Goal: Task Accomplishment & Management: Manage account settings

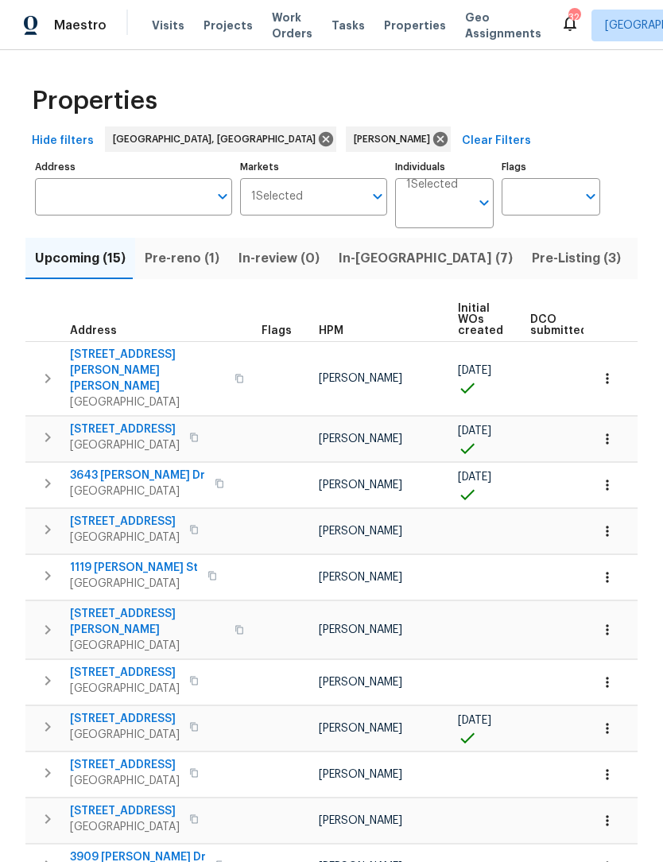
scroll to position [0, 39]
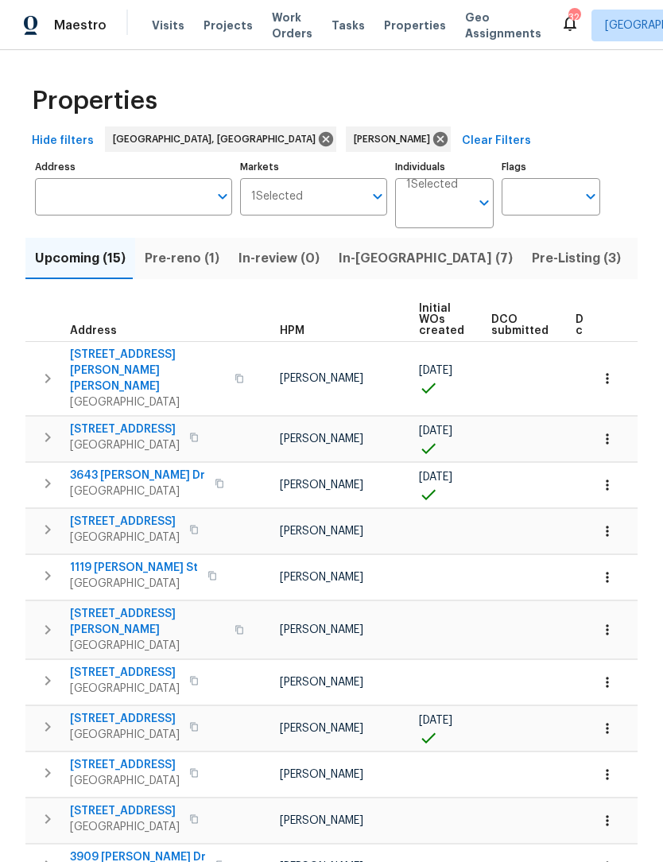
click at [382, 261] on span "In-reno (7)" at bounding box center [426, 258] width 174 height 22
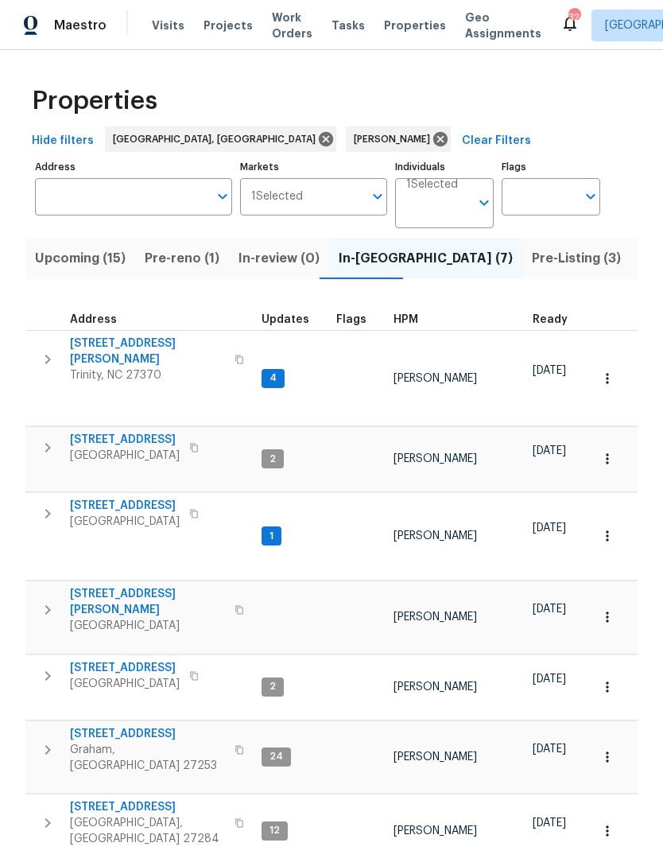
click at [90, 348] on span "2286 Lynn Cir E" at bounding box center [147, 352] width 155 height 32
click at [112, 432] on span "6010 Morganshire Dr" at bounding box center [125, 440] width 110 height 16
click at [128, 498] on span "5194 Ashgrove Dr" at bounding box center [125, 506] width 110 height 16
click at [141, 586] on span "7395 Cortney Glen Ln" at bounding box center [147, 602] width 155 height 32
click at [131, 726] on span "516 Wentworth Dr" at bounding box center [147, 734] width 155 height 16
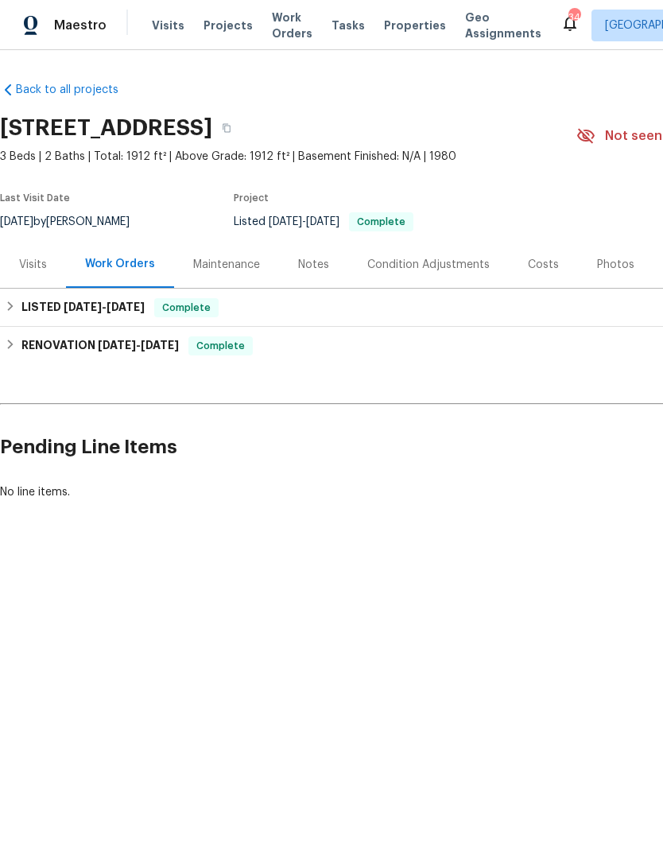
click at [22, 267] on div "Visits" at bounding box center [33, 265] width 28 height 16
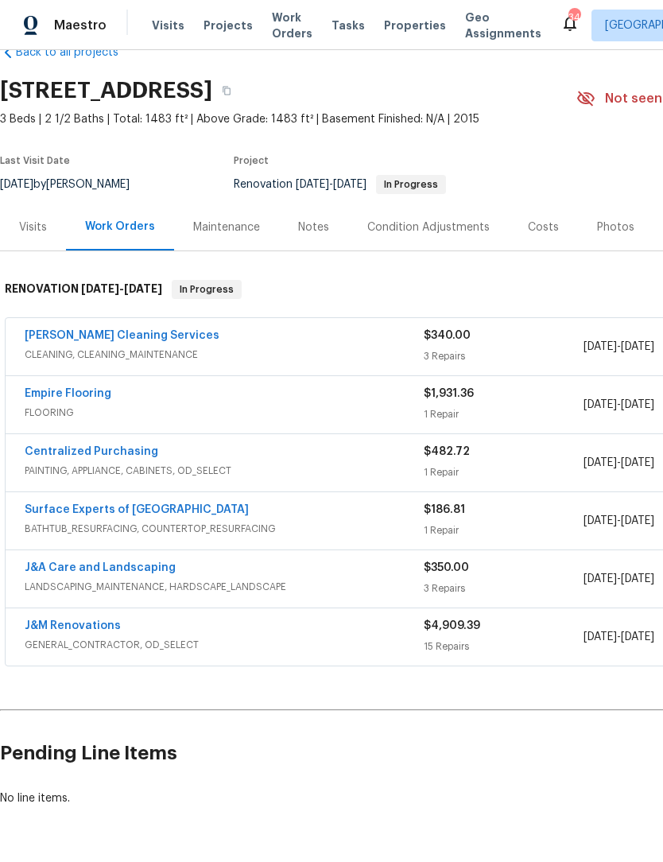
scroll to position [37, 0]
click at [112, 338] on link "DePascale Cleaning Services" at bounding box center [122, 336] width 195 height 11
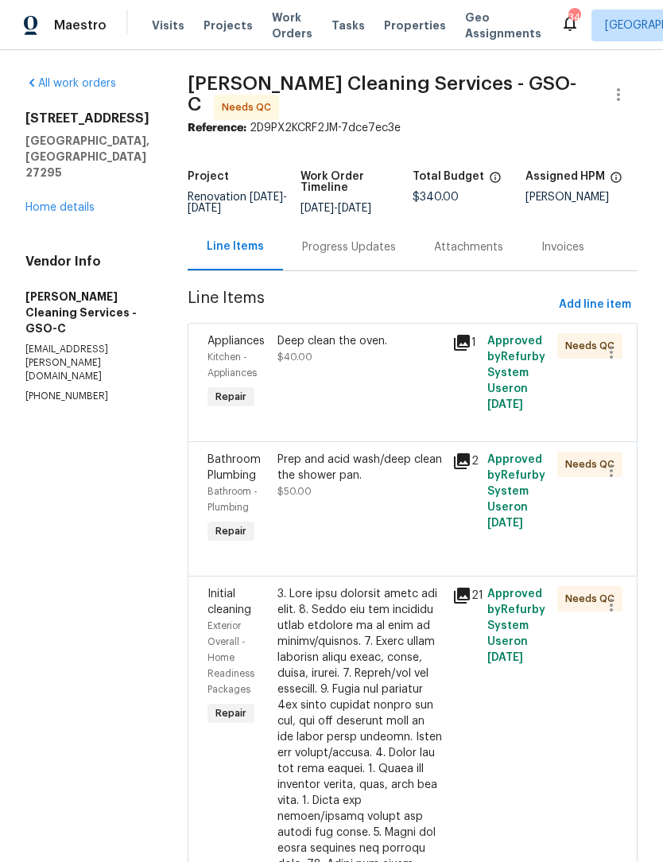
click at [330, 350] on div "Deep clean the oven. $40.00" at bounding box center [360, 349] width 165 height 32
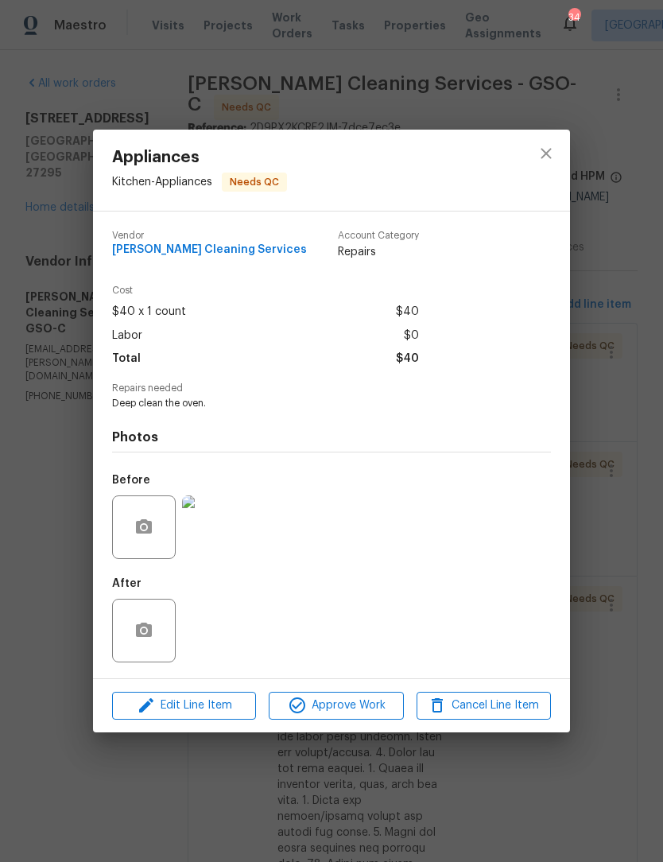
click at [216, 540] on img at bounding box center [214, 528] width 64 height 64
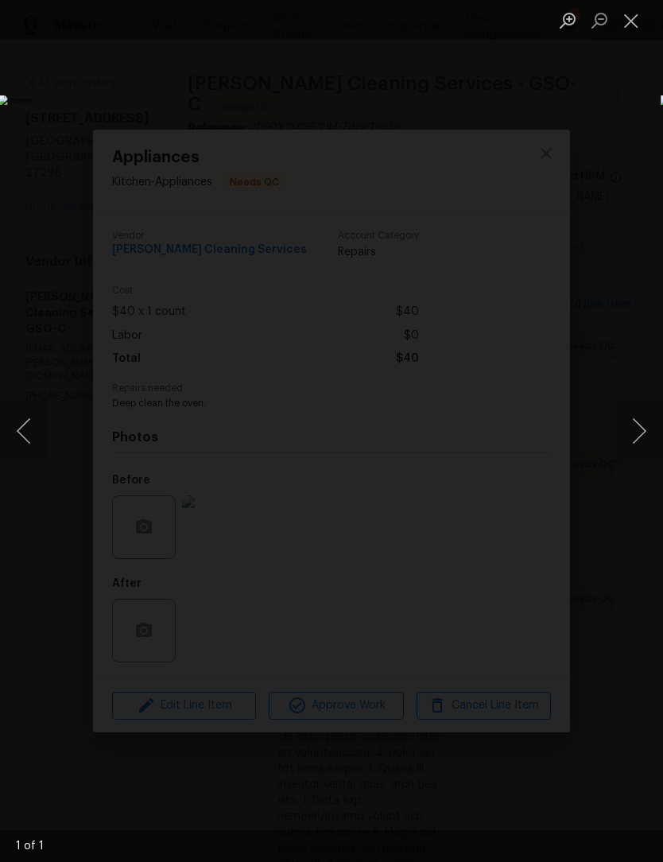
click at [632, 20] on button "Close lightbox" at bounding box center [632, 20] width 32 height 28
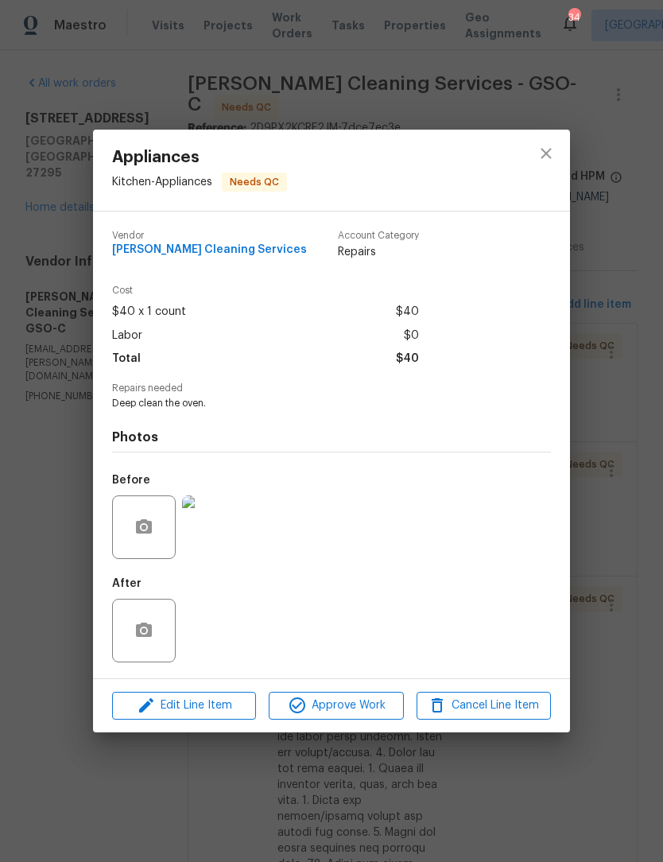
click at [213, 632] on div "After" at bounding box center [331, 620] width 439 height 103
click at [150, 630] on icon "button" at bounding box center [144, 630] width 16 height 14
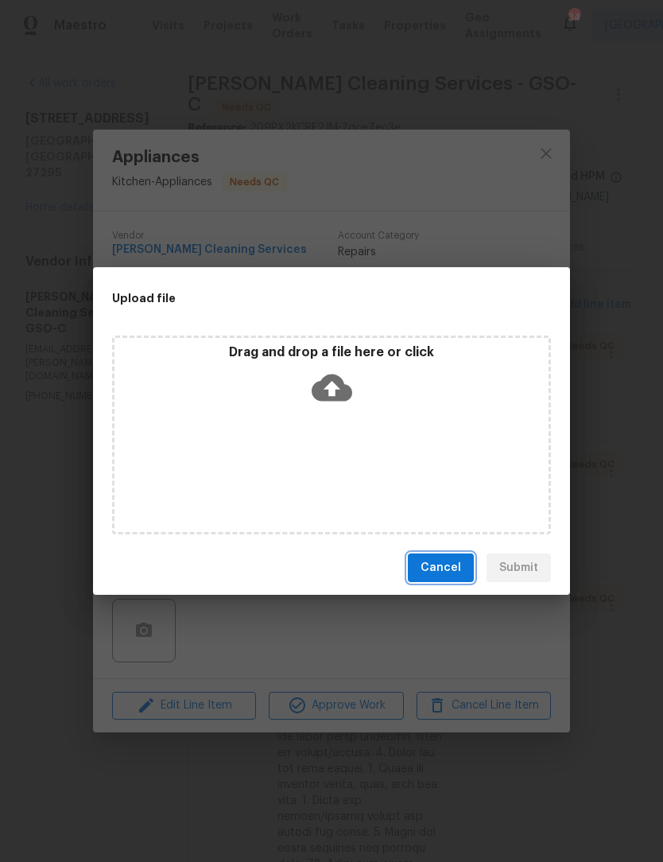
click at [453, 566] on span "Cancel" at bounding box center [441, 568] width 41 height 20
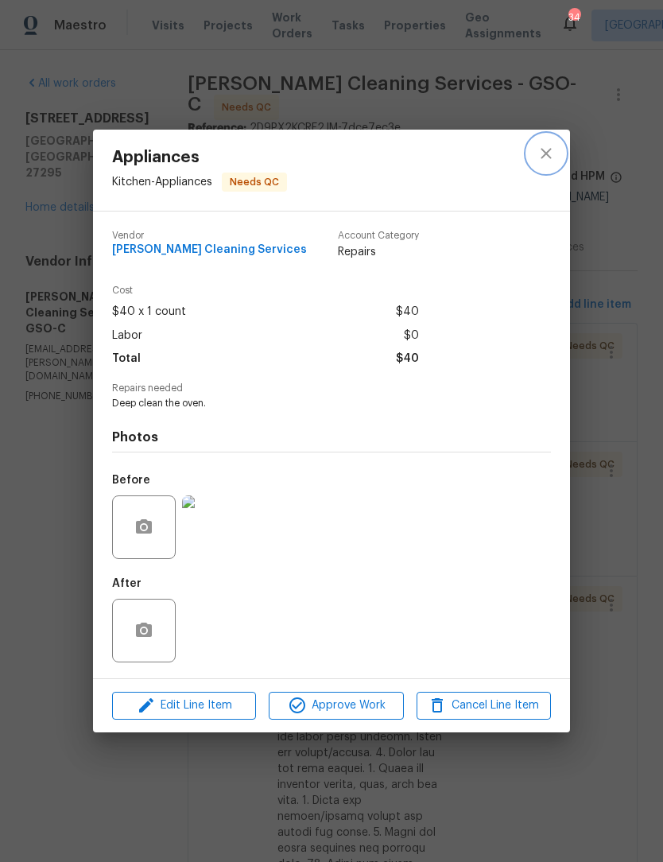
click at [547, 156] on icon "close" at bounding box center [546, 153] width 19 height 19
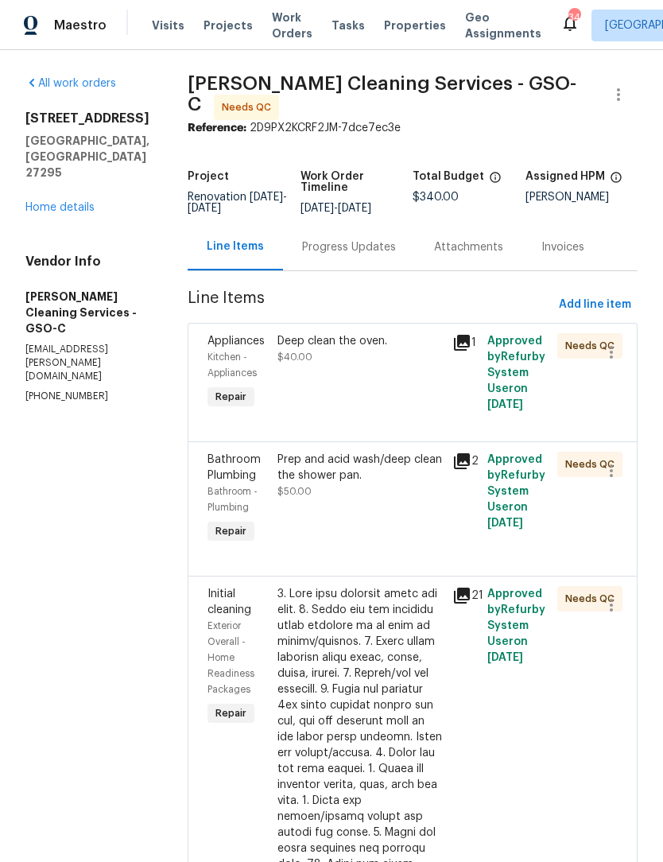
click at [336, 463] on div "Prep and acid wash/deep clean the shower pan." at bounding box center [360, 468] width 165 height 32
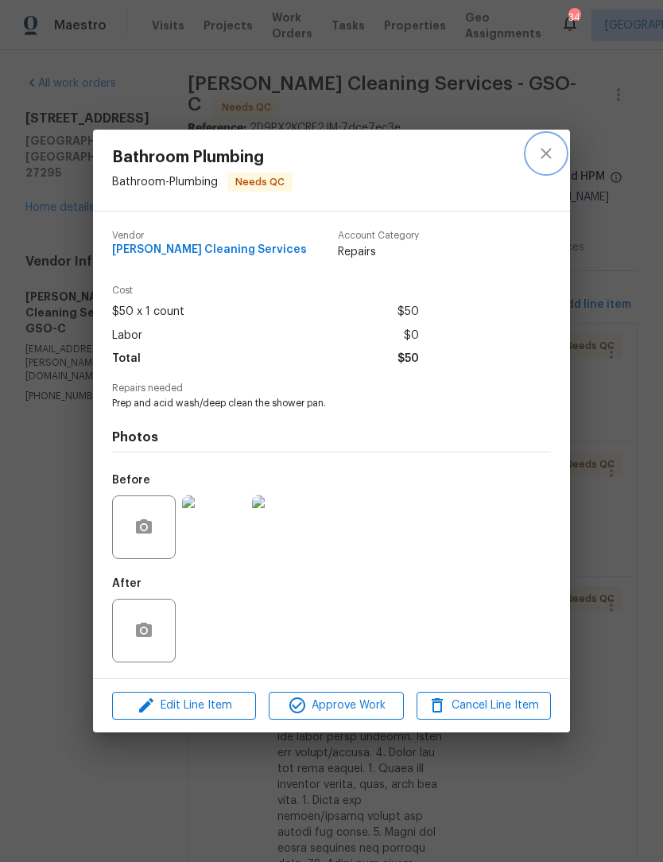
click at [552, 149] on icon "close" at bounding box center [546, 153] width 19 height 19
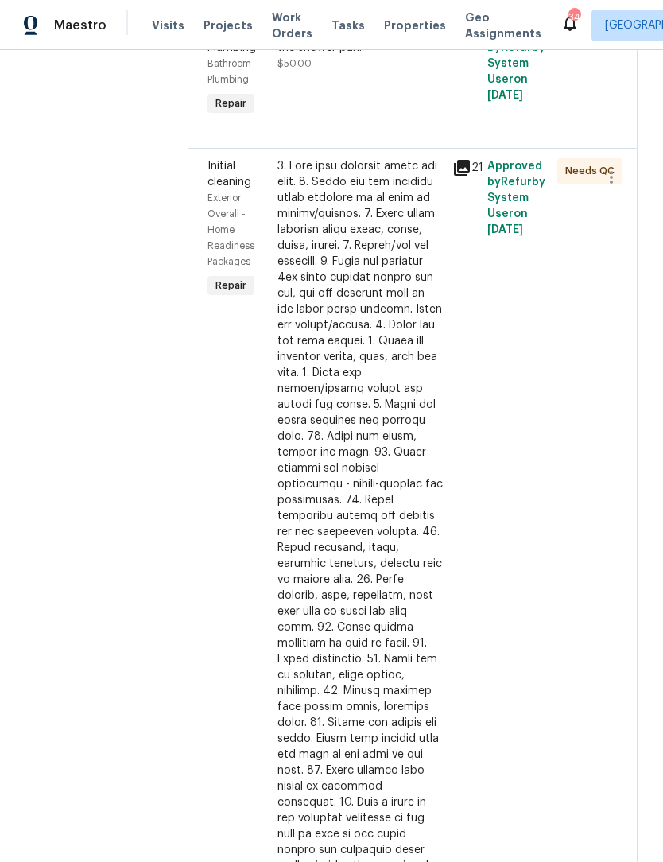
scroll to position [427, 0]
click at [361, 571] on div at bounding box center [360, 541] width 165 height 764
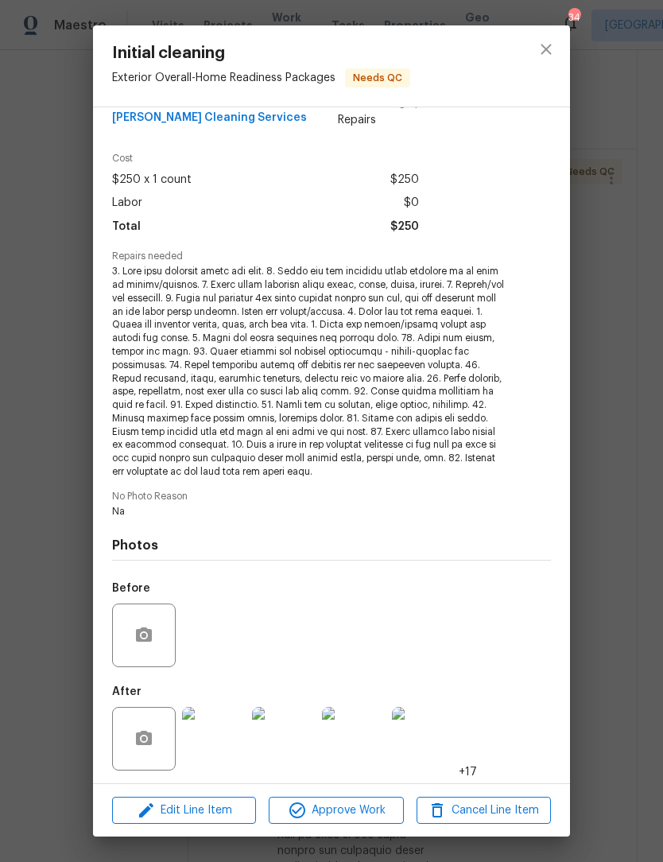
scroll to position [26, 0]
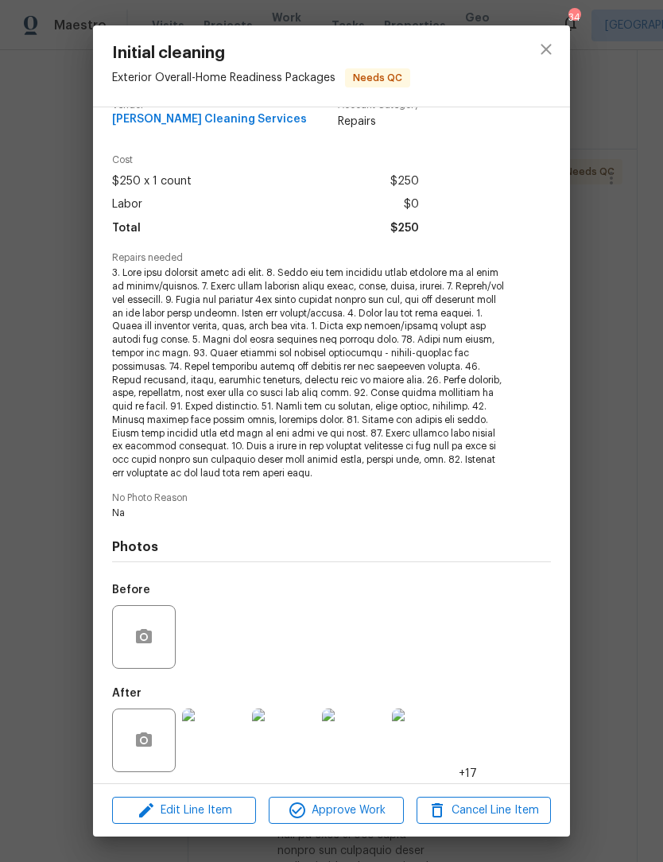
click at [220, 741] on img at bounding box center [214, 741] width 64 height 64
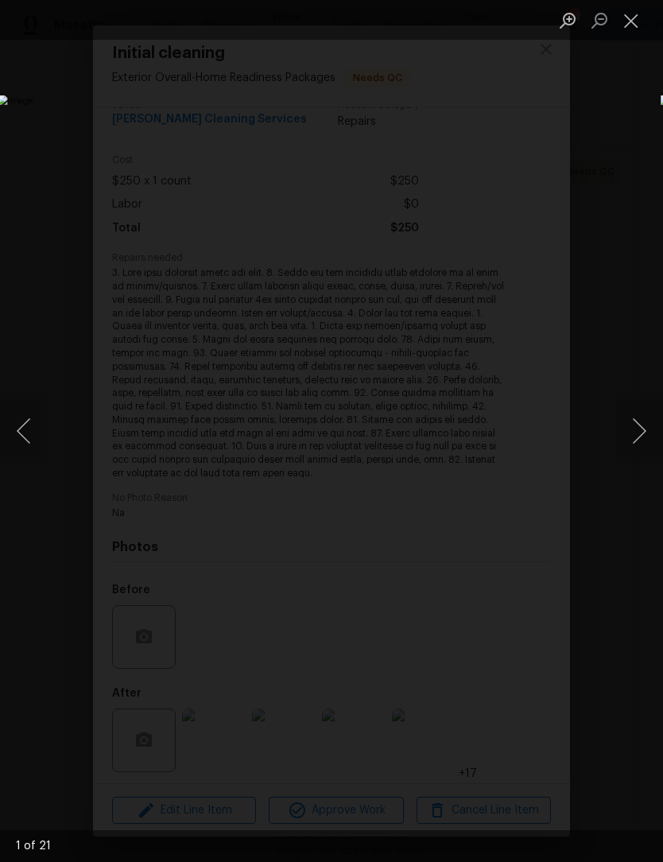
click at [643, 435] on button "Next image" at bounding box center [640, 431] width 48 height 64
click at [642, 425] on button "Next image" at bounding box center [640, 431] width 48 height 64
click at [641, 434] on button "Next image" at bounding box center [640, 431] width 48 height 64
click at [640, 435] on button "Next image" at bounding box center [640, 431] width 48 height 64
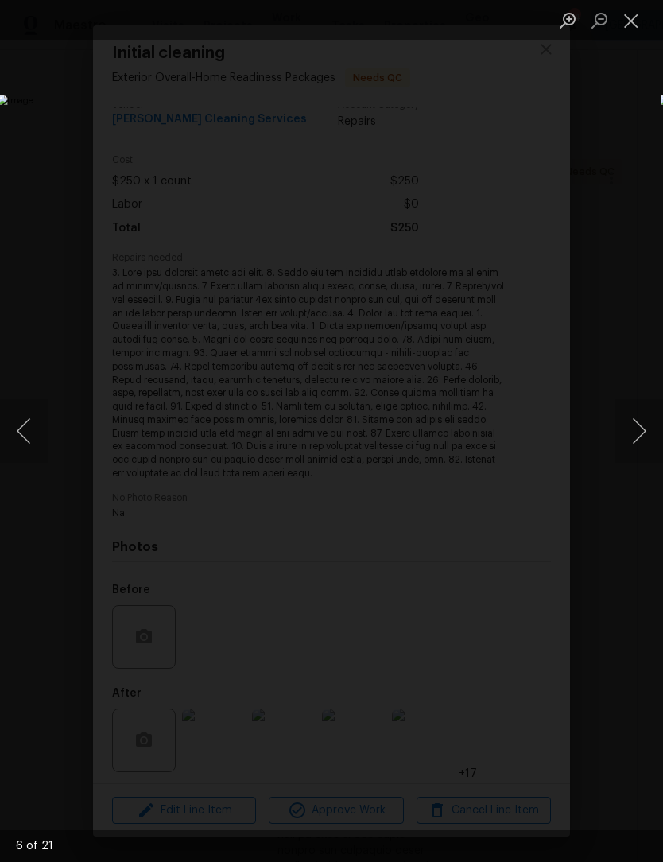
click at [636, 435] on button "Next image" at bounding box center [640, 431] width 48 height 64
click at [640, 434] on button "Next image" at bounding box center [640, 431] width 48 height 64
click at [638, 434] on button "Next image" at bounding box center [640, 431] width 48 height 64
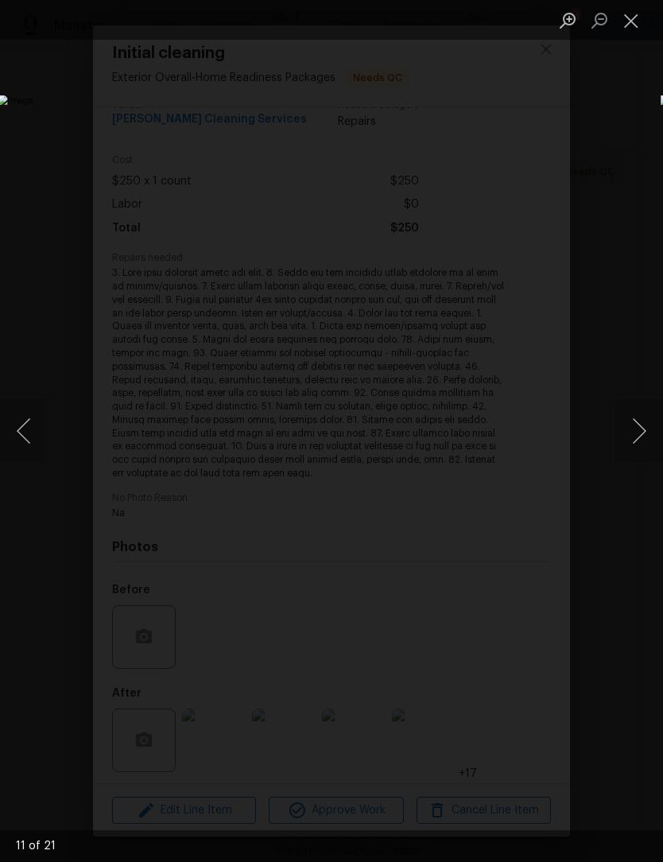
click at [645, 441] on button "Next image" at bounding box center [640, 431] width 48 height 64
click at [641, 430] on button "Next image" at bounding box center [640, 431] width 48 height 64
click at [640, 430] on button "Next image" at bounding box center [640, 431] width 48 height 64
click at [636, 432] on button "Next image" at bounding box center [640, 431] width 48 height 64
click at [638, 429] on button "Next image" at bounding box center [640, 431] width 48 height 64
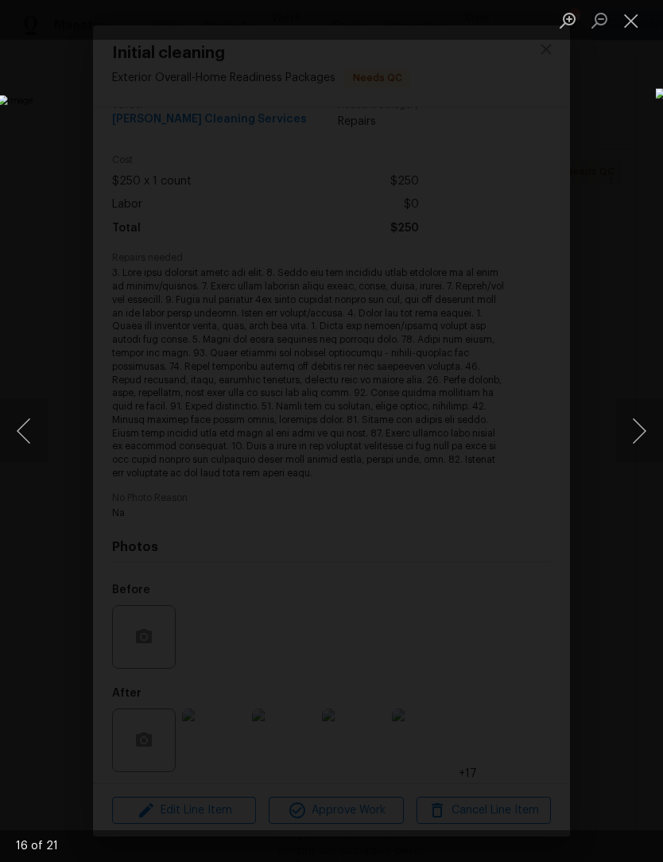
click at [642, 426] on button "Next image" at bounding box center [640, 431] width 48 height 64
click at [637, 427] on button "Next image" at bounding box center [640, 431] width 48 height 64
click at [640, 429] on button "Next image" at bounding box center [640, 431] width 48 height 64
click at [640, 434] on button "Next image" at bounding box center [640, 431] width 48 height 64
click at [641, 433] on button "Next image" at bounding box center [640, 431] width 48 height 64
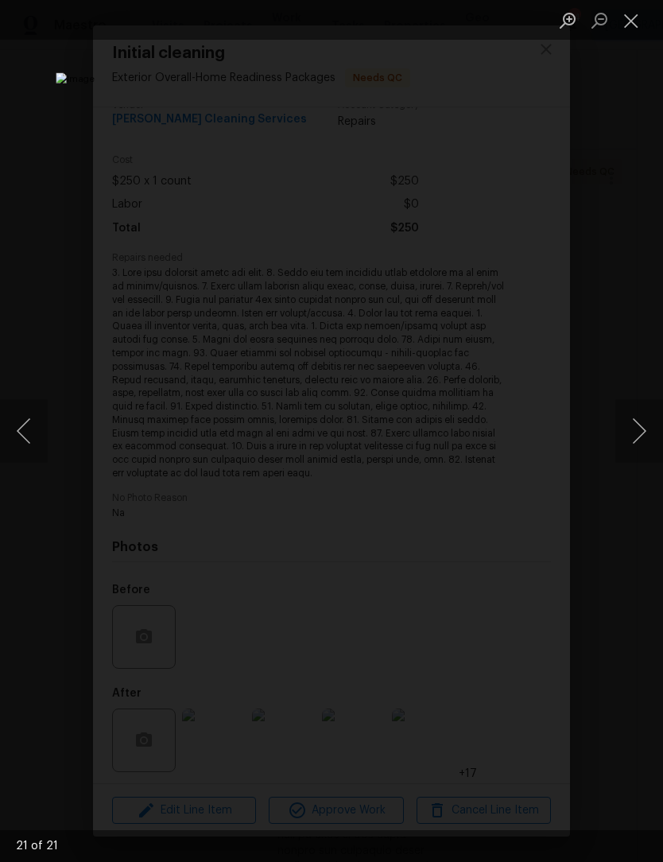
click at [639, 438] on button "Next image" at bounding box center [640, 431] width 48 height 64
click at [645, 438] on button "Next image" at bounding box center [640, 431] width 48 height 64
click at [636, 445] on button "Next image" at bounding box center [640, 431] width 48 height 64
click at [638, 442] on button "Next image" at bounding box center [640, 431] width 48 height 64
click at [639, 442] on button "Next image" at bounding box center [640, 431] width 48 height 64
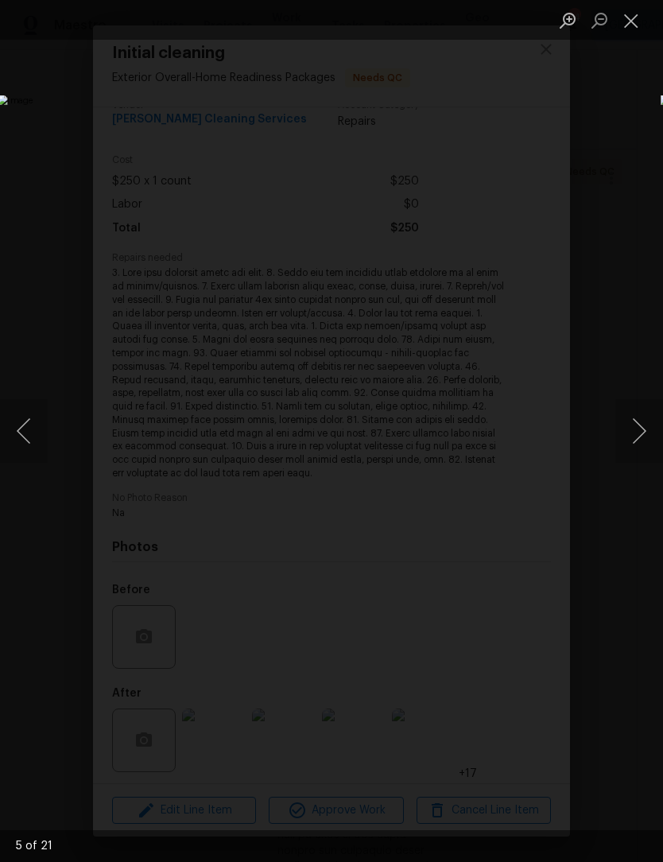
click at [641, 442] on button "Next image" at bounding box center [640, 431] width 48 height 64
click at [635, 445] on button "Next image" at bounding box center [640, 431] width 48 height 64
click at [632, 21] on button "Close lightbox" at bounding box center [632, 20] width 32 height 28
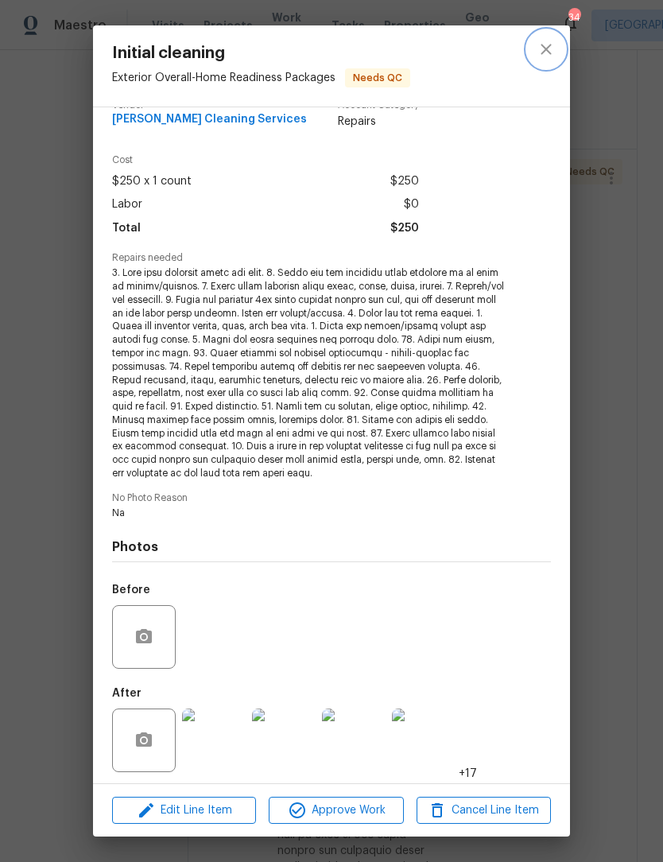
click at [548, 53] on icon "close" at bounding box center [546, 49] width 19 height 19
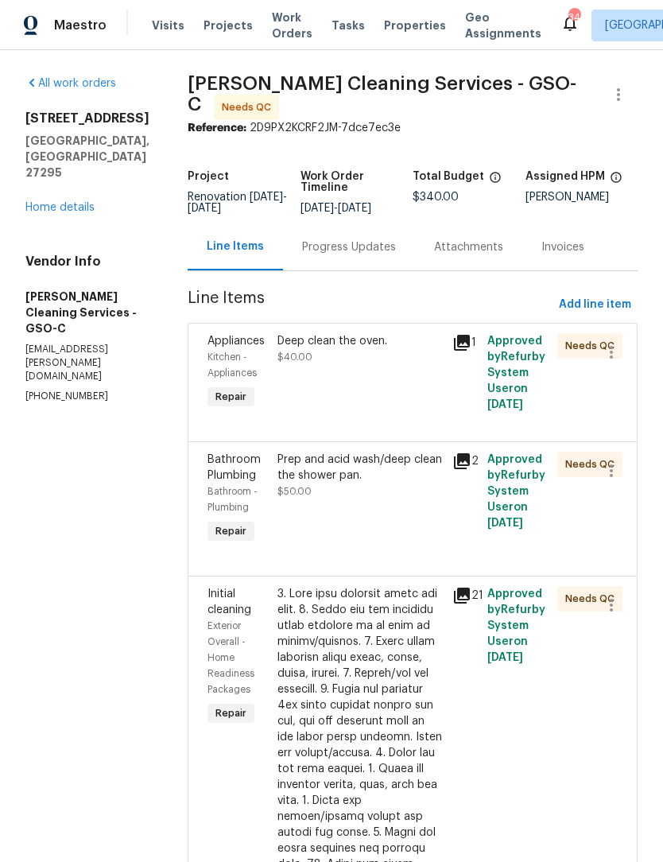
scroll to position [0, 0]
click at [323, 348] on div "Deep clean the oven. $40.00" at bounding box center [360, 349] width 165 height 32
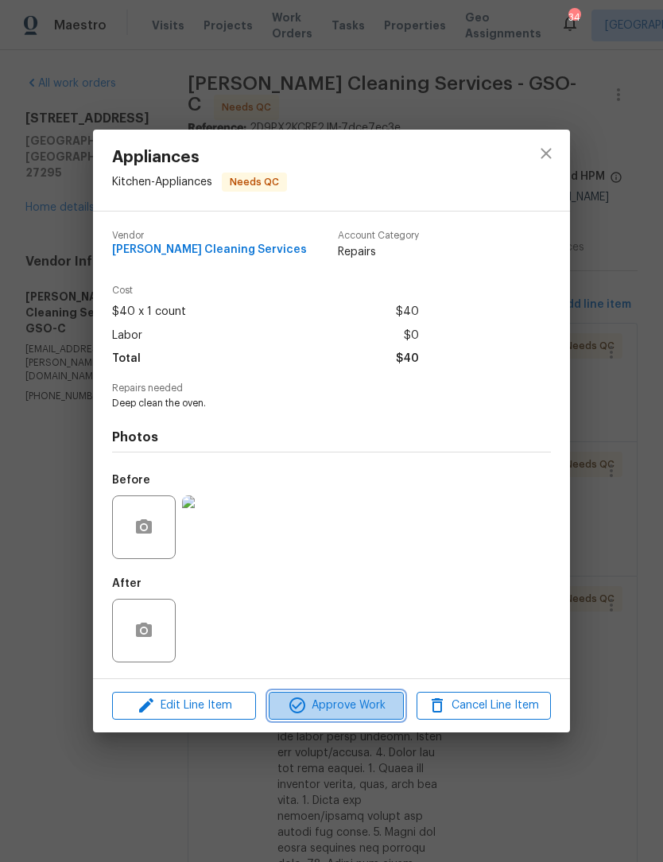
click at [364, 713] on span "Approve Work" at bounding box center [336, 706] width 125 height 20
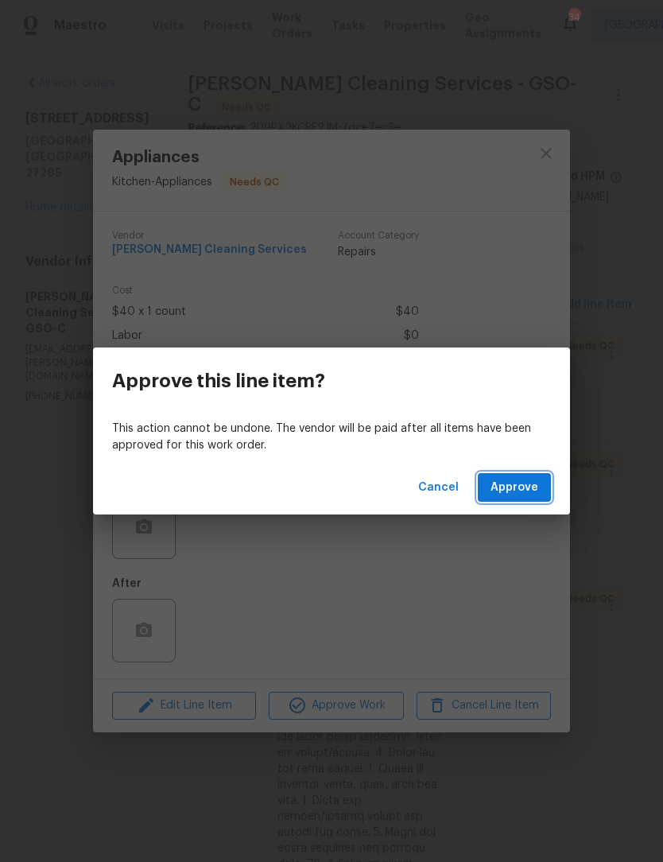
click at [531, 496] on span "Approve" at bounding box center [515, 488] width 48 height 20
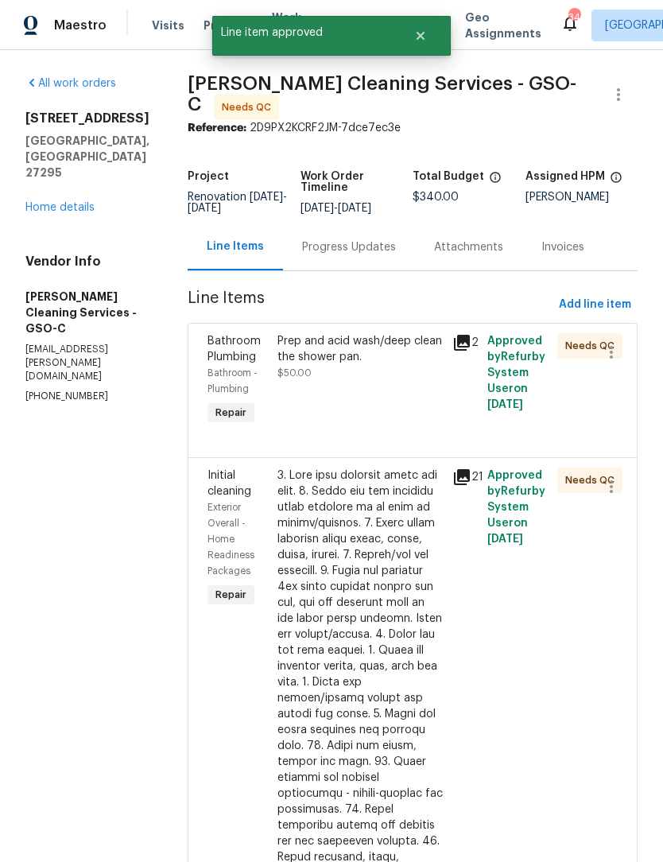
click at [319, 375] on div "Prep and acid wash/deep clean the shower pan. $50.00" at bounding box center [360, 357] width 165 height 48
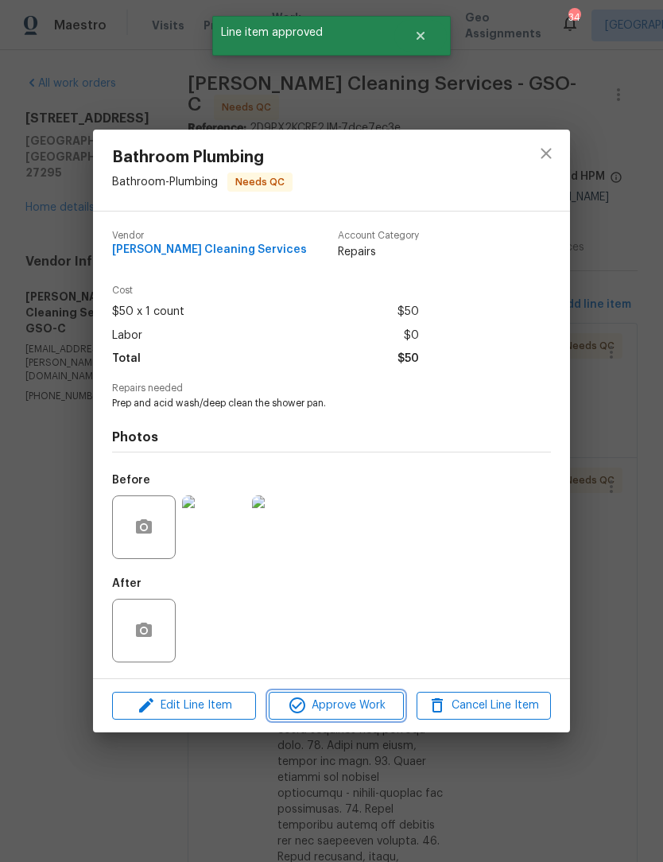
click at [344, 708] on span "Approve Work" at bounding box center [336, 706] width 125 height 20
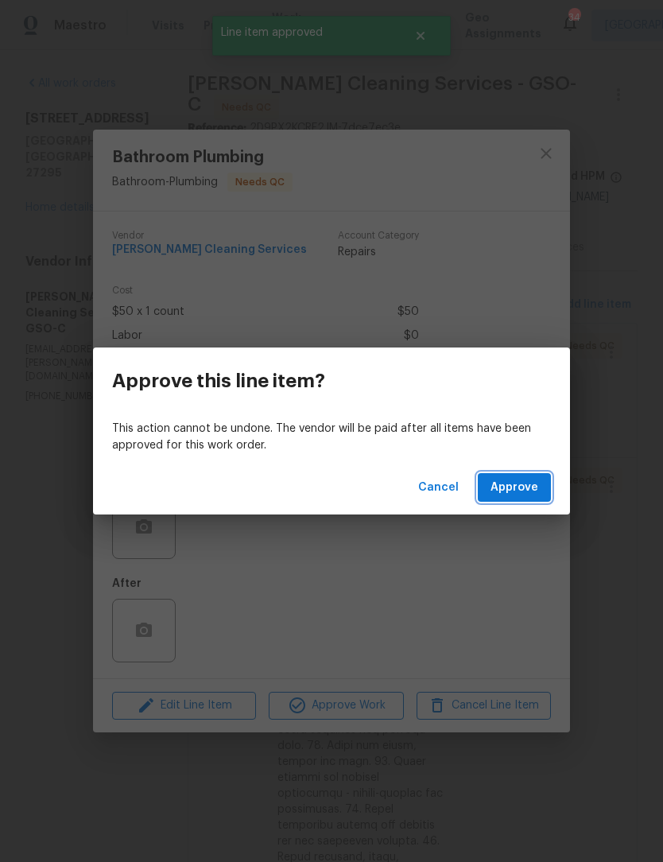
click at [523, 496] on span "Approve" at bounding box center [515, 488] width 48 height 20
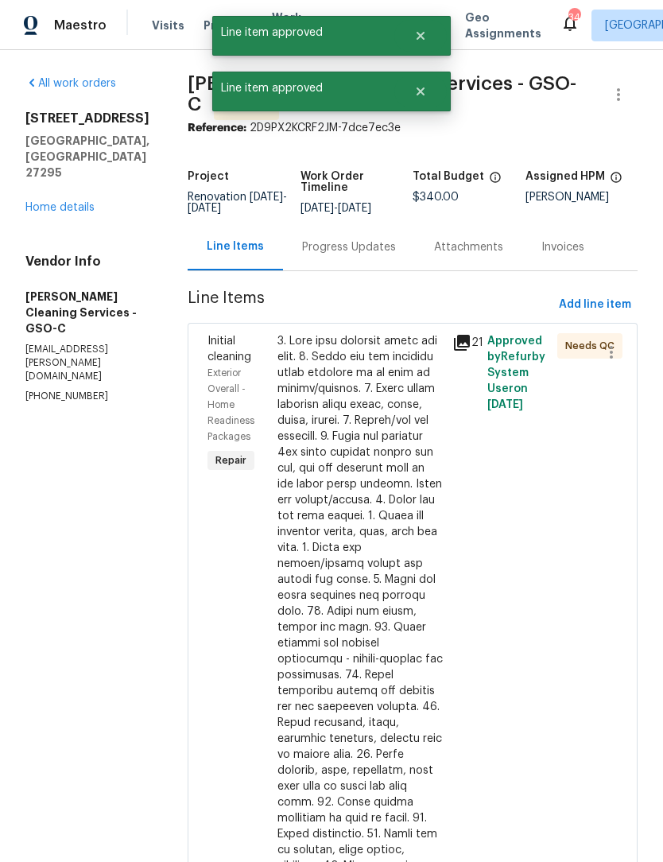
click at [337, 476] on div at bounding box center [360, 715] width 165 height 764
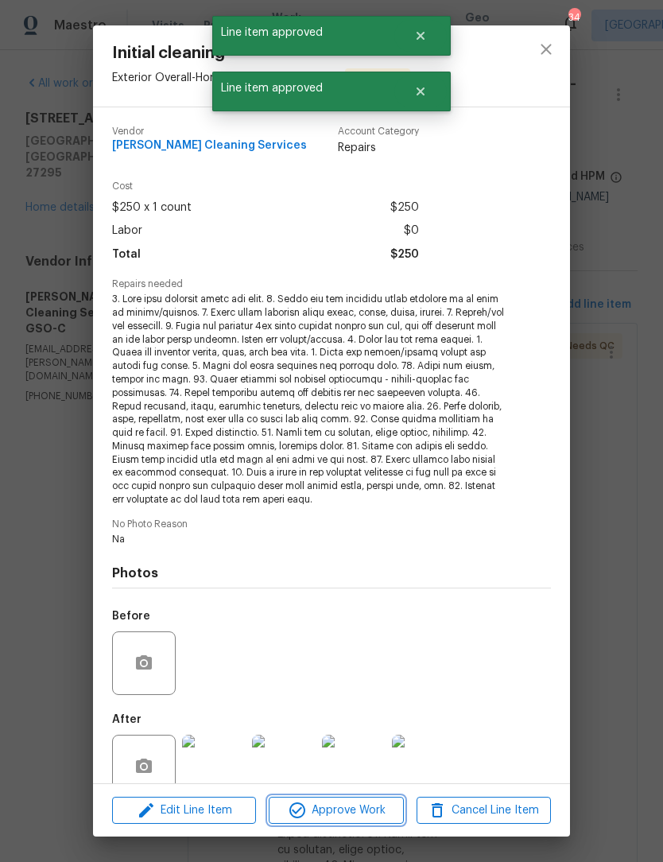
click at [360, 812] on span "Approve Work" at bounding box center [336, 811] width 125 height 20
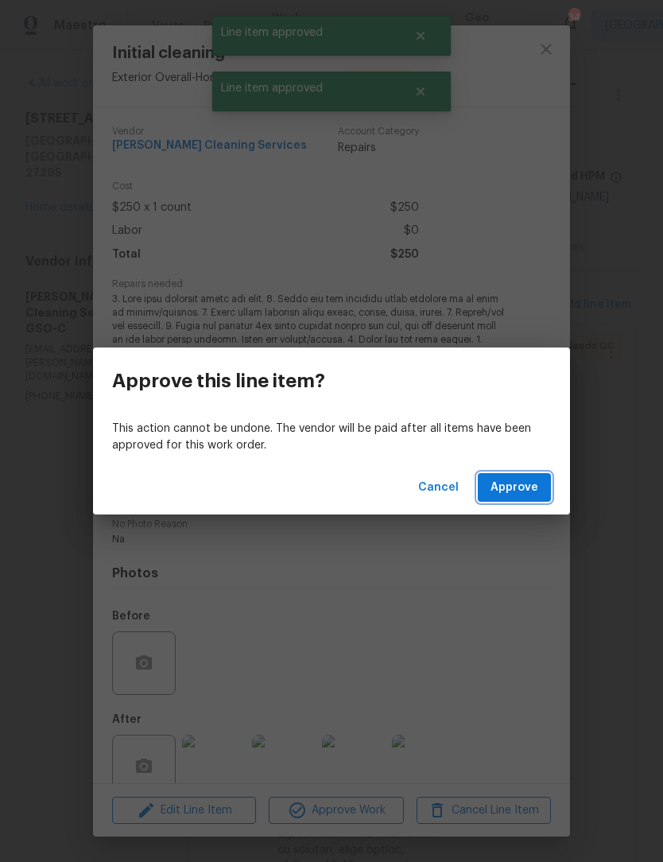
click at [518, 492] on span "Approve" at bounding box center [515, 488] width 48 height 20
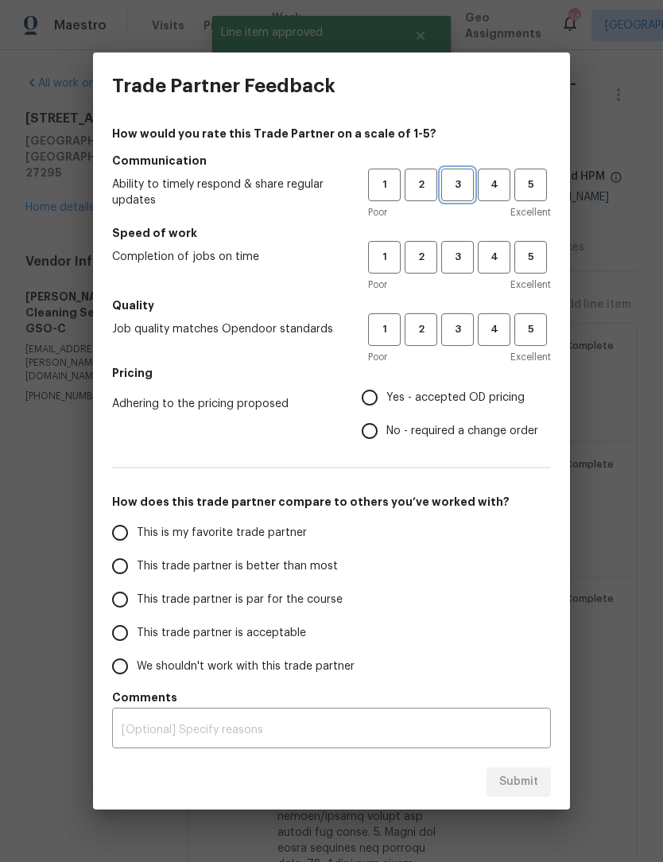
click at [461, 181] on span "3" at bounding box center [457, 185] width 29 height 18
click at [457, 259] on span "3" at bounding box center [457, 257] width 29 height 18
click at [456, 337] on span "3" at bounding box center [457, 330] width 29 height 18
click at [369, 407] on input "Yes - accepted OD pricing" at bounding box center [369, 397] width 33 height 33
radio input "true"
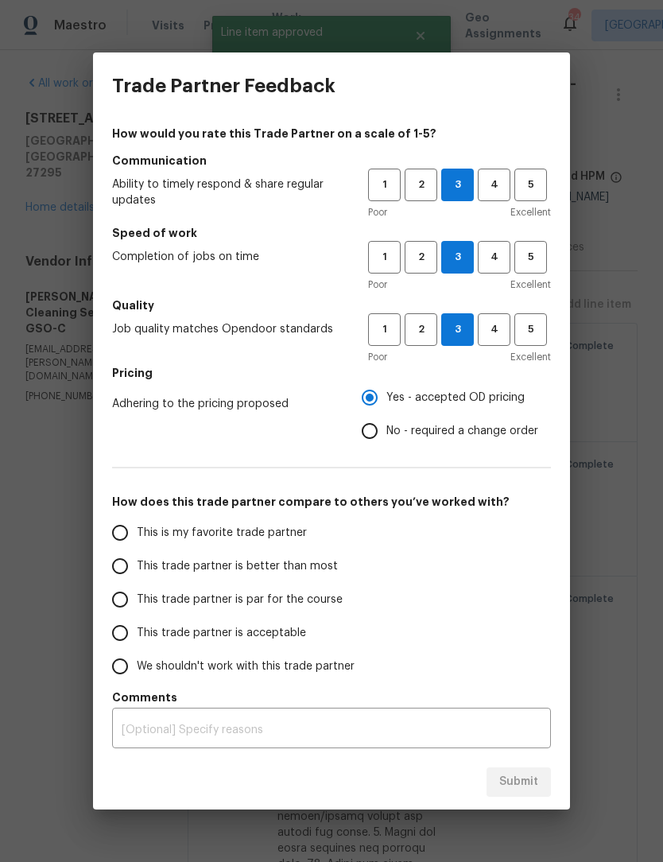
click at [121, 609] on input "This trade partner is par for the course" at bounding box center [119, 599] width 33 height 33
click at [538, 789] on span "Submit" at bounding box center [519, 782] width 39 height 20
radio input "true"
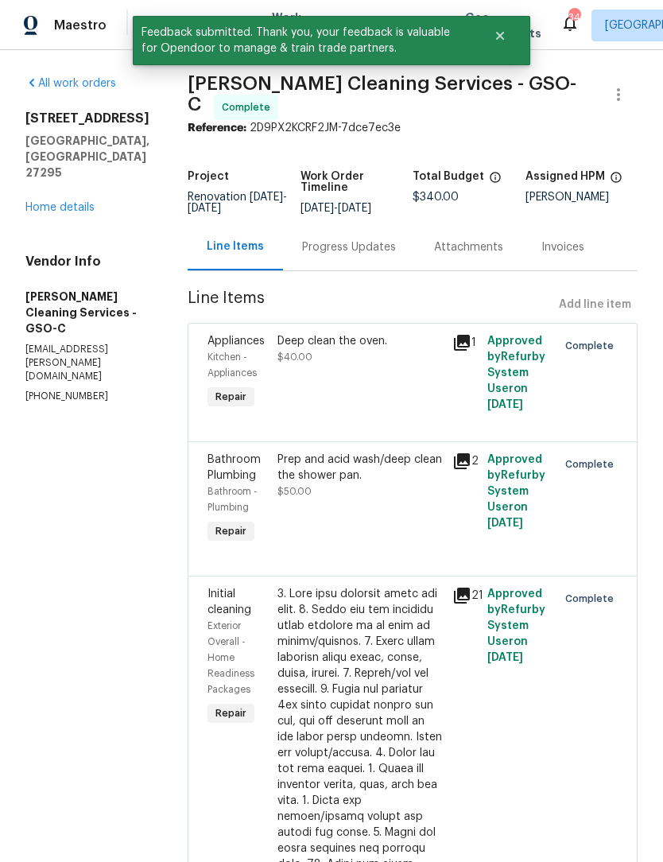
click at [52, 238] on div "All work orders 113 Habersham Ct Lexington, NC 27295 Home details Vendor Info D…" at bounding box center [87, 240] width 124 height 329
click at [47, 242] on div "All work orders 113 Habersham Ct Lexington, NC 27295 Home details Vendor Info D…" at bounding box center [87, 240] width 124 height 329
click at [46, 241] on div "All work orders 113 Habersham Ct Lexington, NC 27295 Home details Vendor Info D…" at bounding box center [87, 240] width 124 height 329
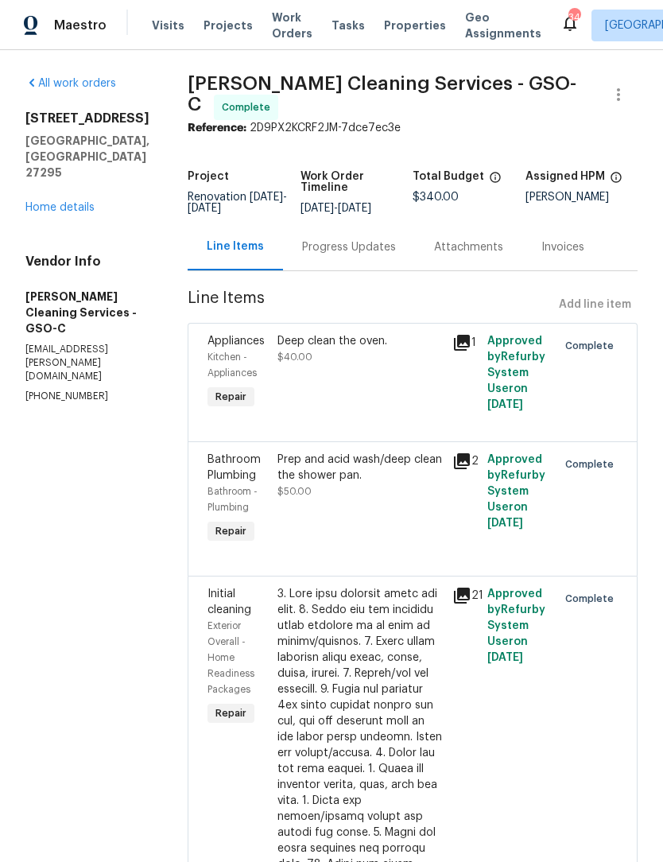
click at [49, 213] on link "Home details" at bounding box center [59, 207] width 69 height 11
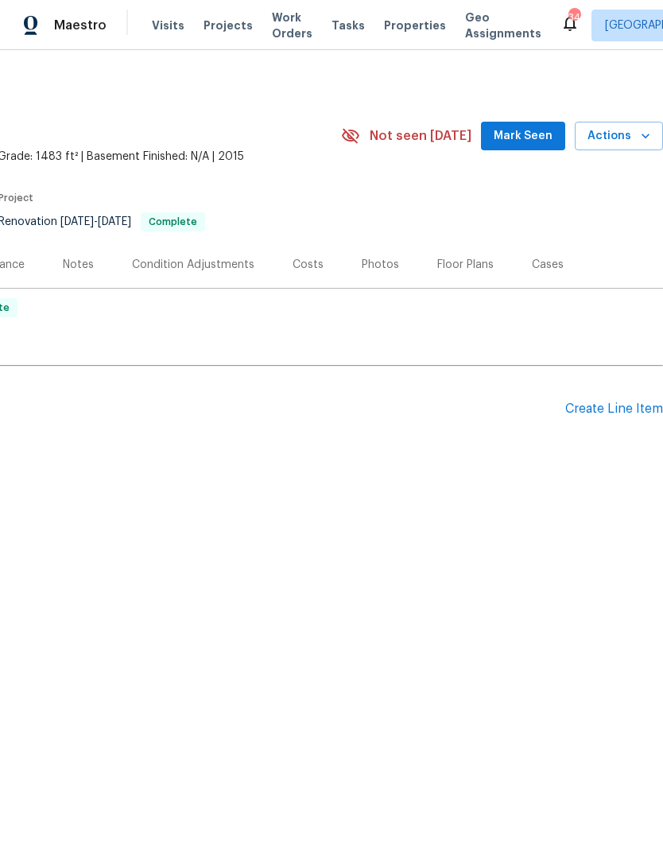
click at [522, 133] on span "Mark Seen" at bounding box center [523, 136] width 59 height 20
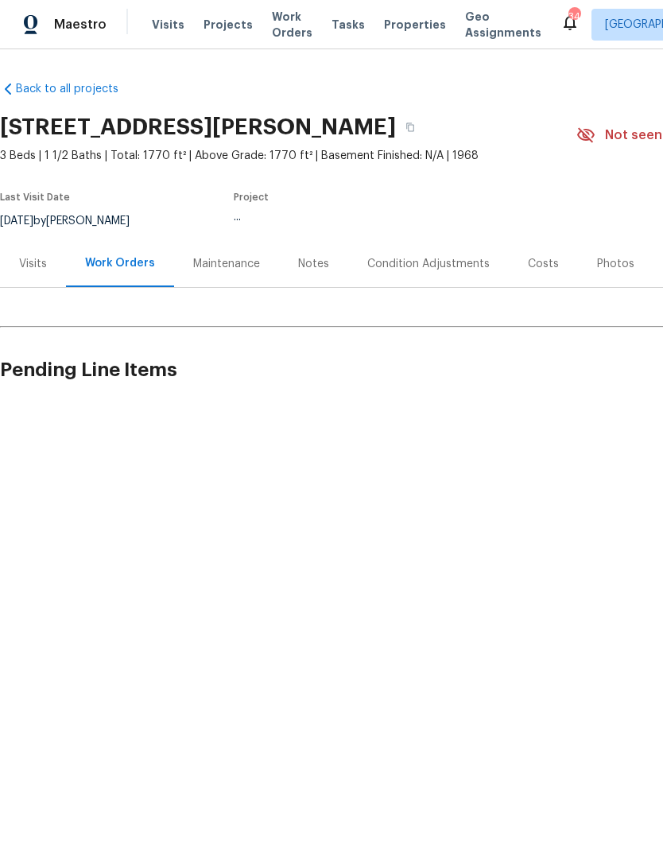
scroll to position [1, 0]
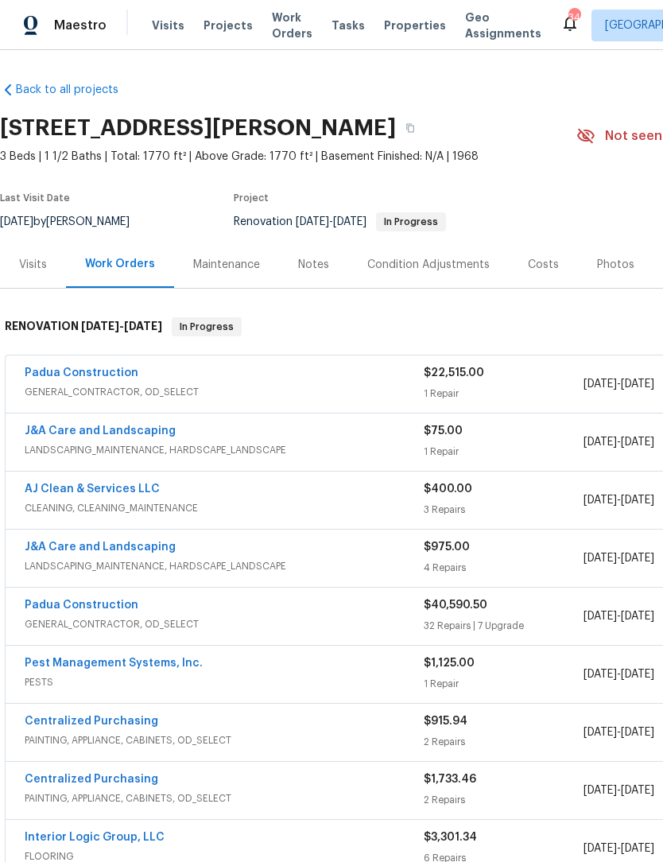
click at [78, 30] on span "Maestro" at bounding box center [80, 26] width 53 height 16
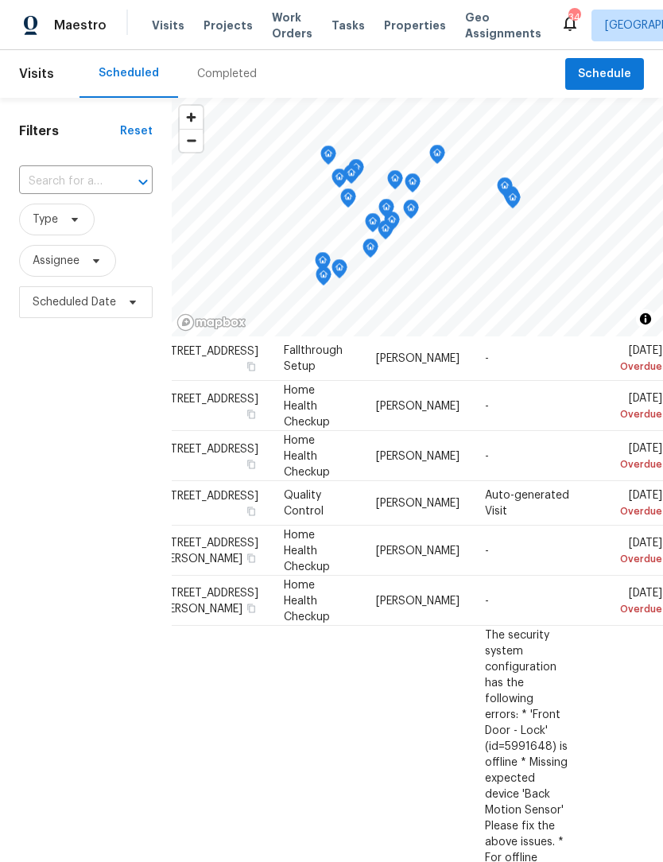
scroll to position [57, 141]
click at [613, 432] on td "Mon, Sep 22 Overdue" at bounding box center [622, 407] width 81 height 50
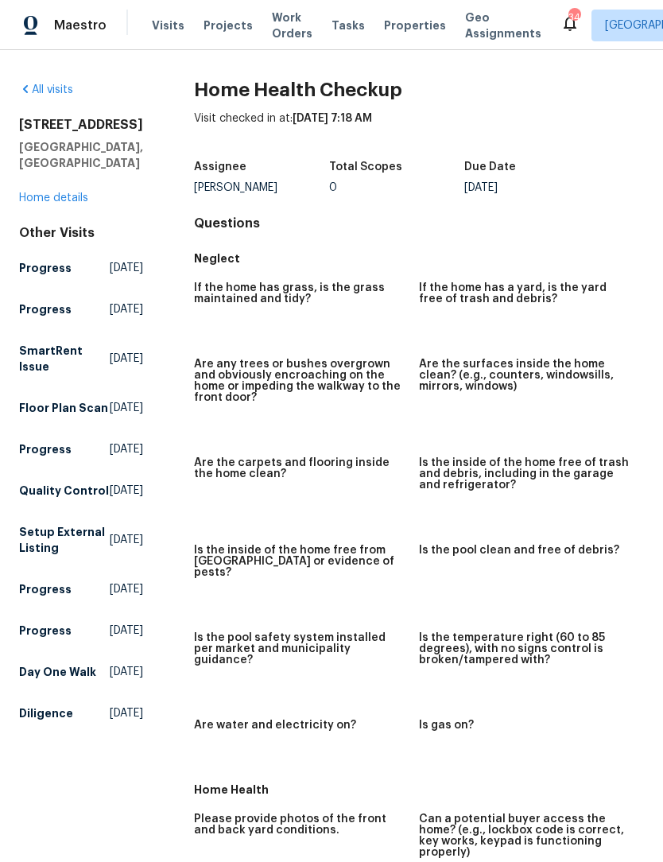
click at [80, 27] on span "Maestro" at bounding box center [80, 26] width 53 height 16
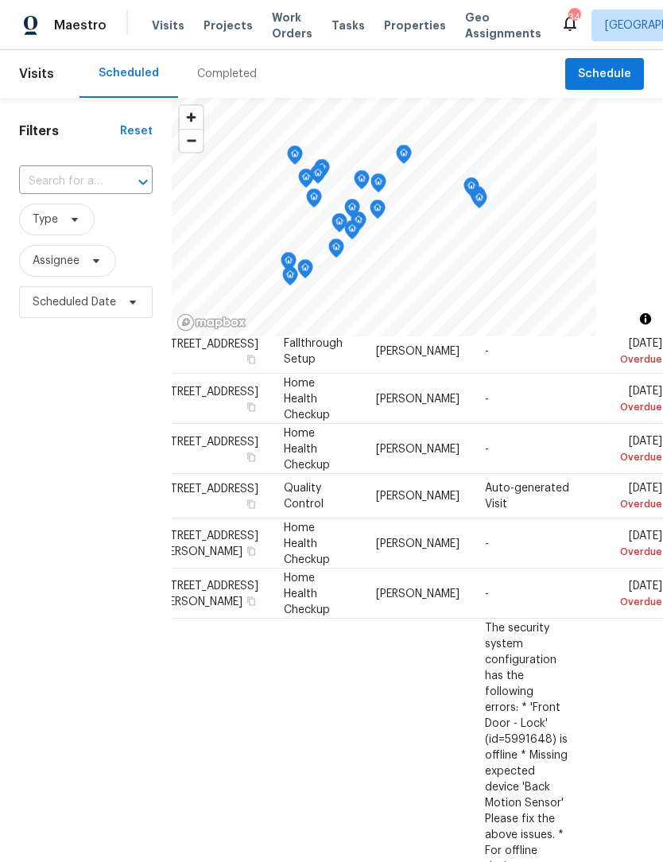
scroll to position [65, 116]
click at [0, 0] on span at bounding box center [0, 0] width 0 height 0
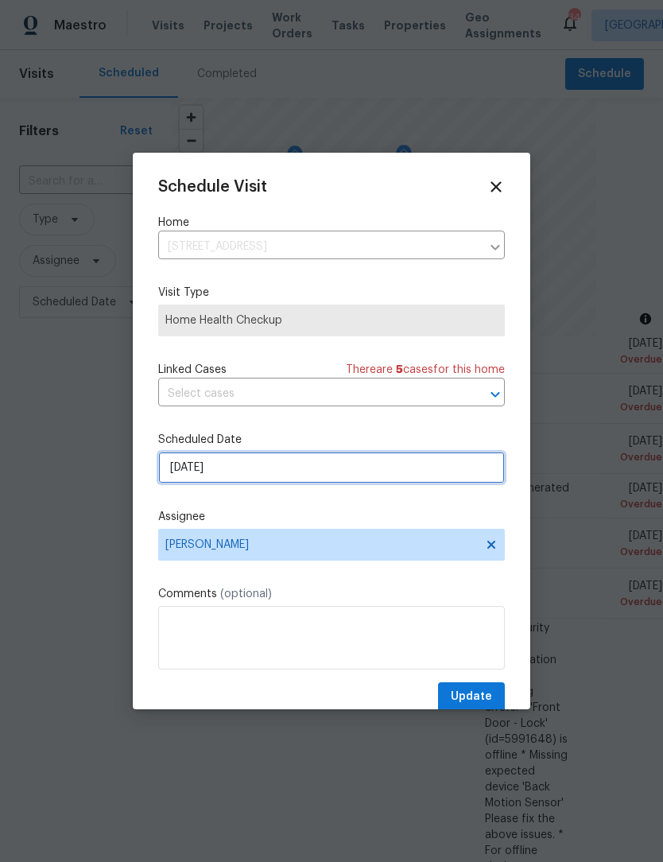
click at [270, 475] on input "9/22/2025" at bounding box center [331, 468] width 347 height 32
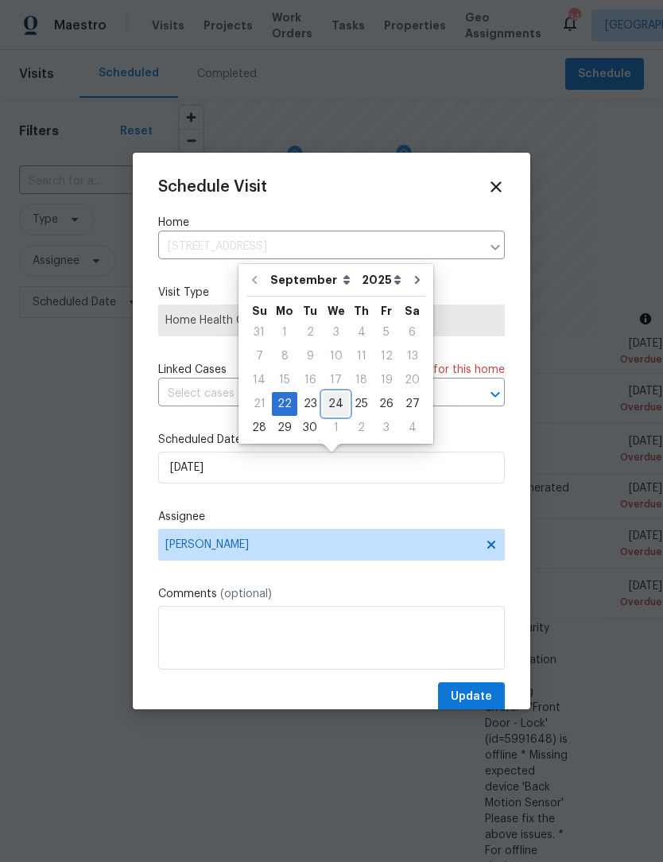
click at [331, 403] on div "24" at bounding box center [336, 404] width 26 height 22
type input "9/24/2025"
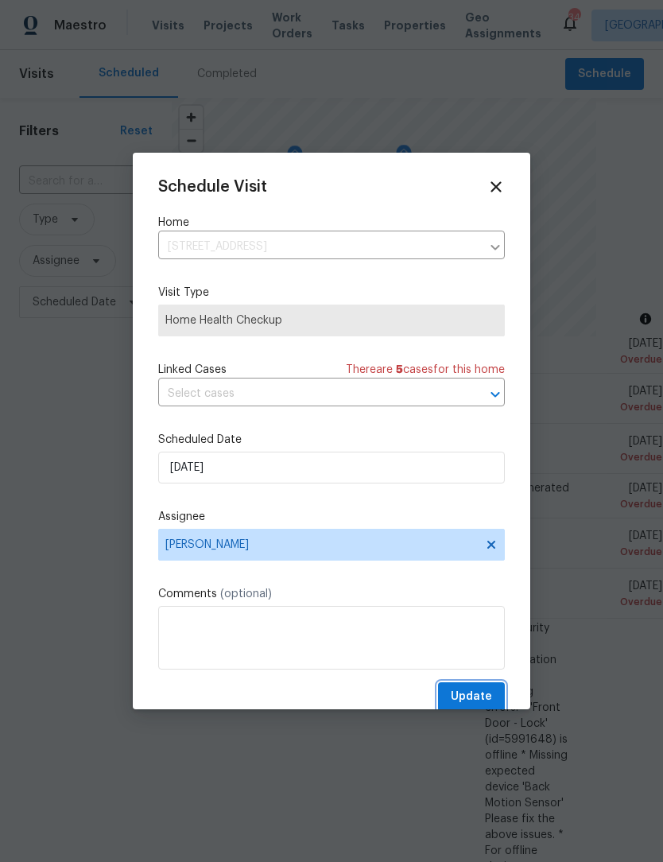
click at [488, 699] on span "Update" at bounding box center [471, 697] width 41 height 20
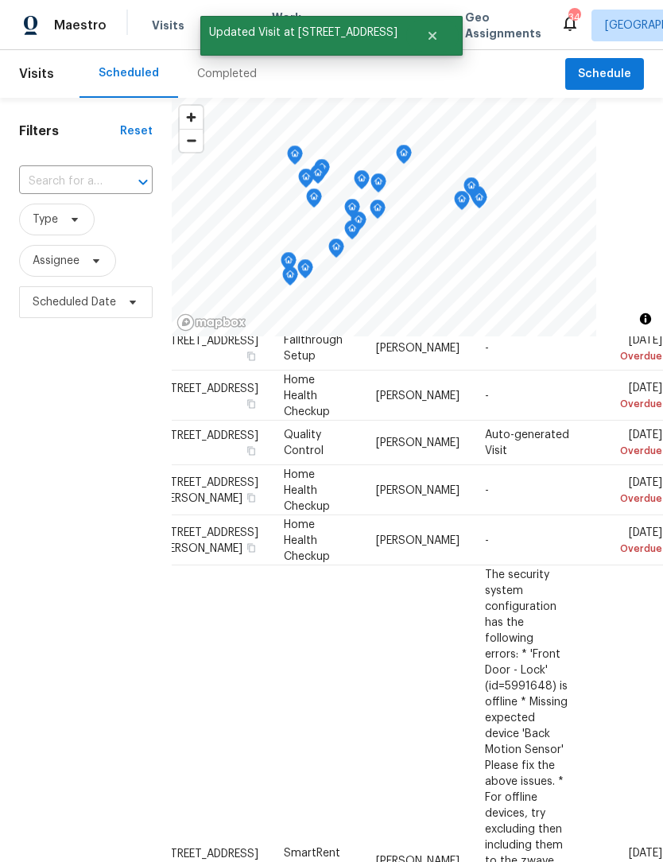
scroll to position [68, 141]
click at [0, 0] on icon at bounding box center [0, 0] width 0 height 0
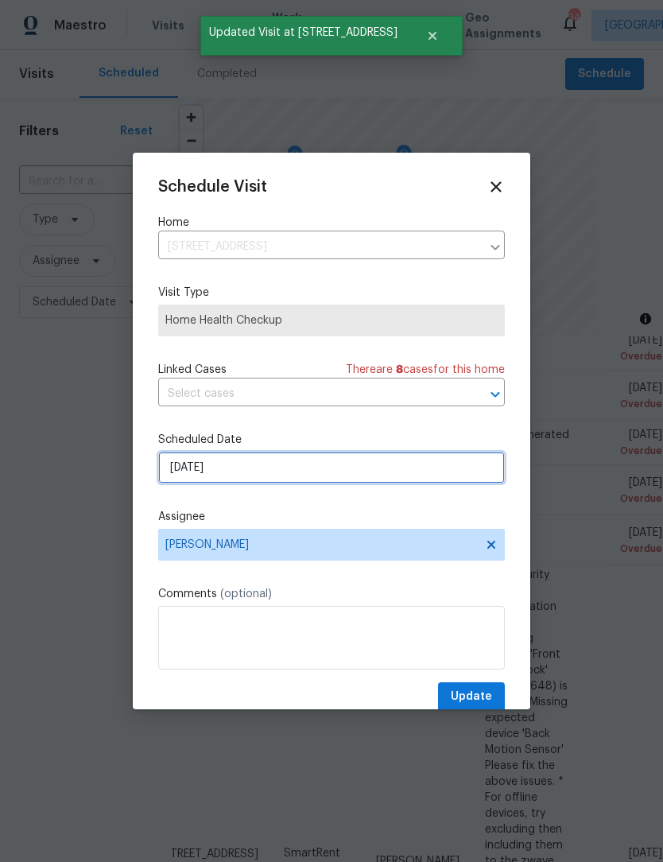
click at [268, 477] on input "[DATE]" at bounding box center [331, 468] width 347 height 32
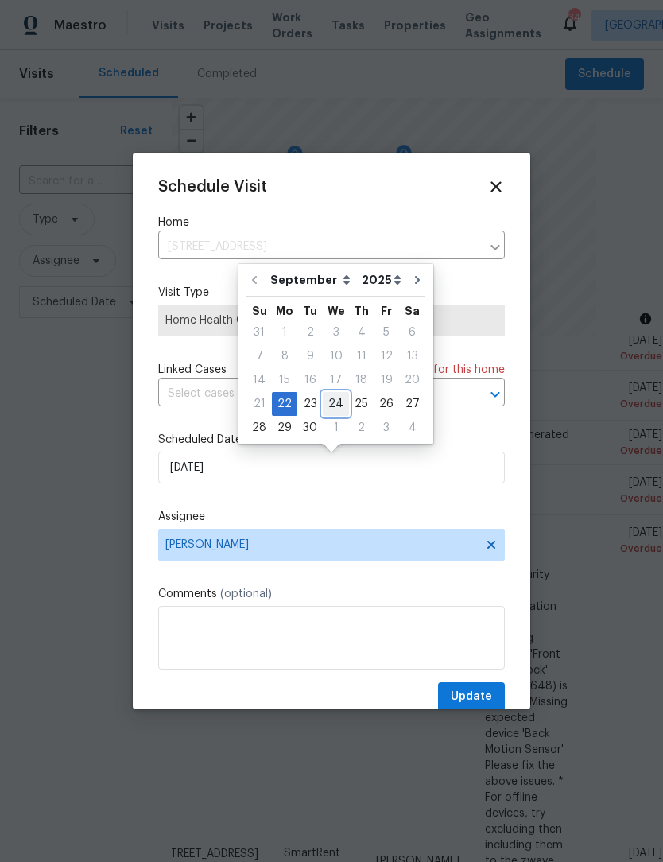
click at [337, 406] on div "24" at bounding box center [336, 404] width 26 height 22
type input "[DATE]"
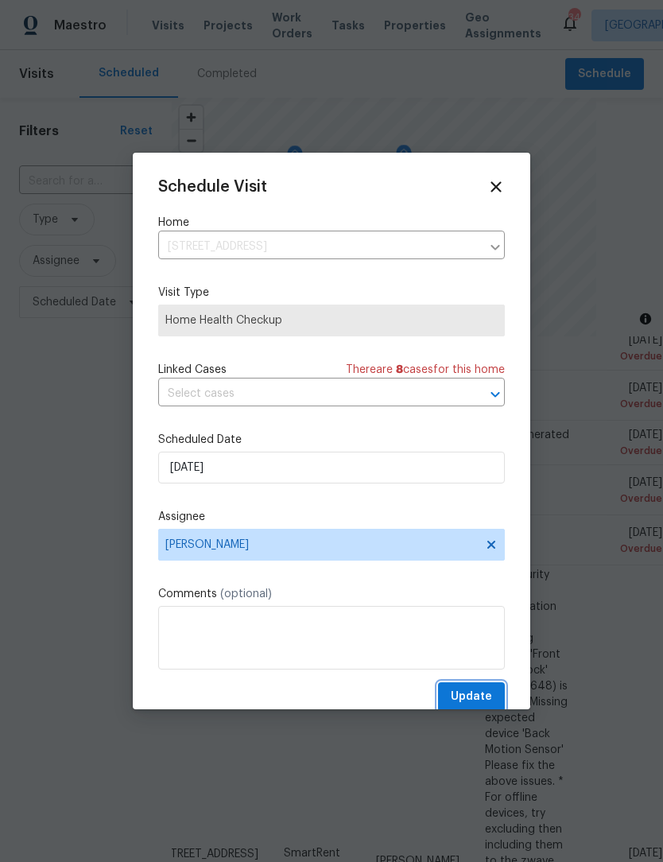
click at [488, 692] on span "Update" at bounding box center [471, 697] width 41 height 20
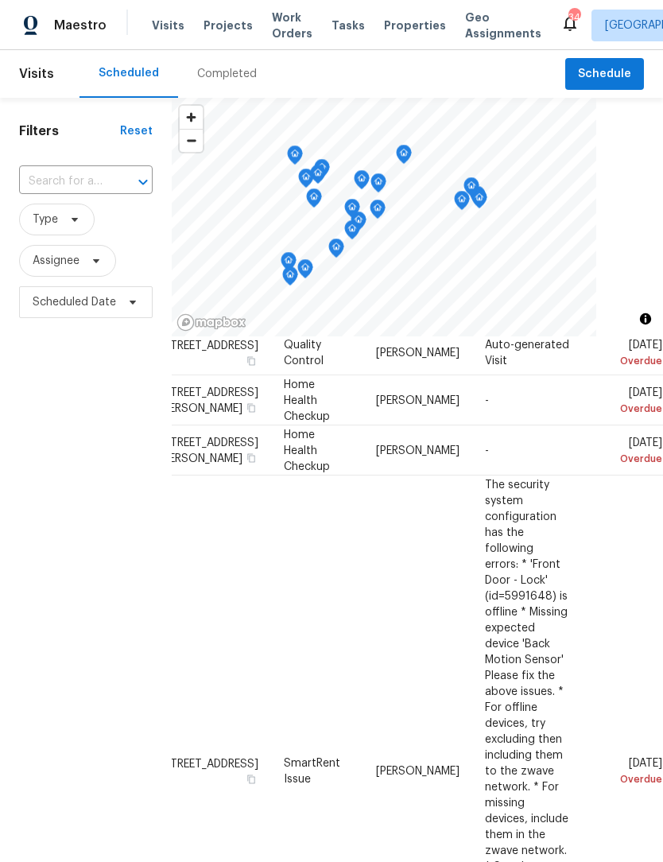
scroll to position [108, 141]
click at [0, 0] on icon at bounding box center [0, 0] width 0 height 0
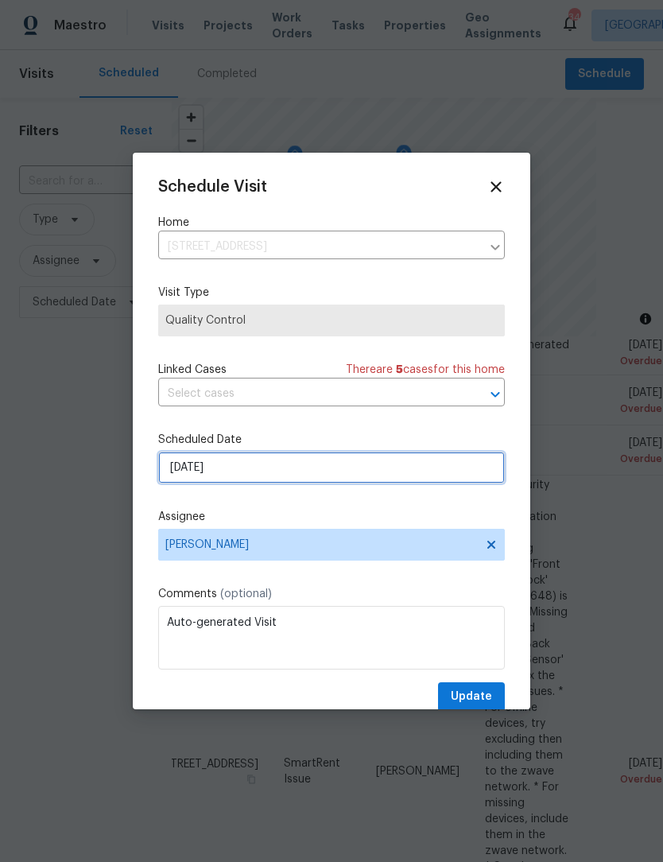
click at [304, 472] on input "[DATE]" at bounding box center [331, 468] width 347 height 32
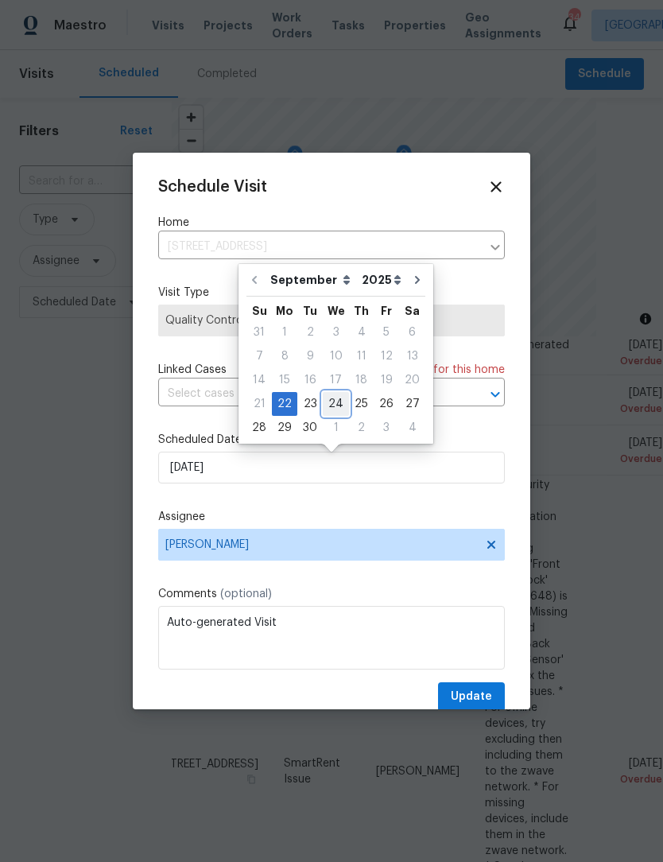
click at [335, 405] on div "24" at bounding box center [336, 404] width 26 height 22
type input "9/24/2025"
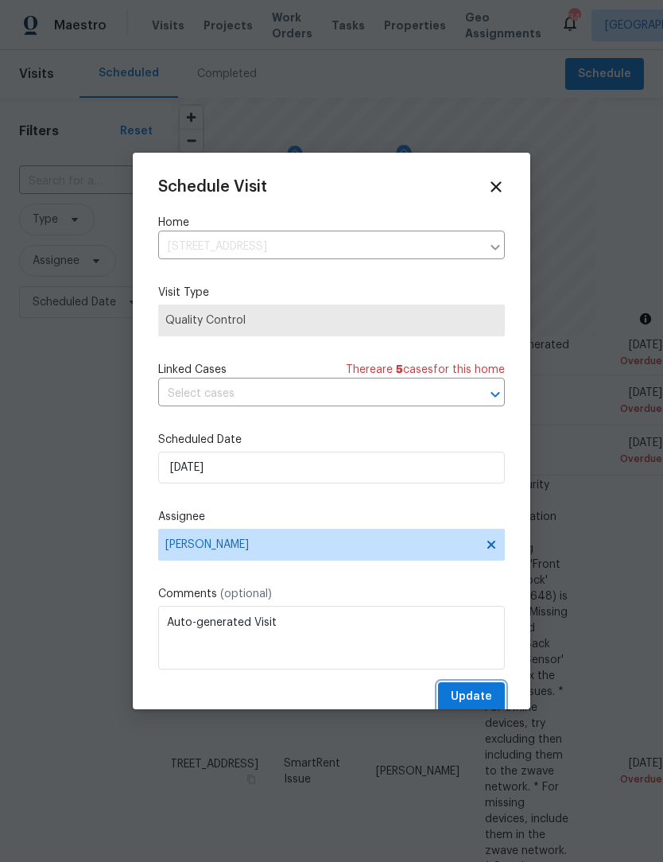
click at [496, 696] on button "Update" at bounding box center [471, 697] width 67 height 29
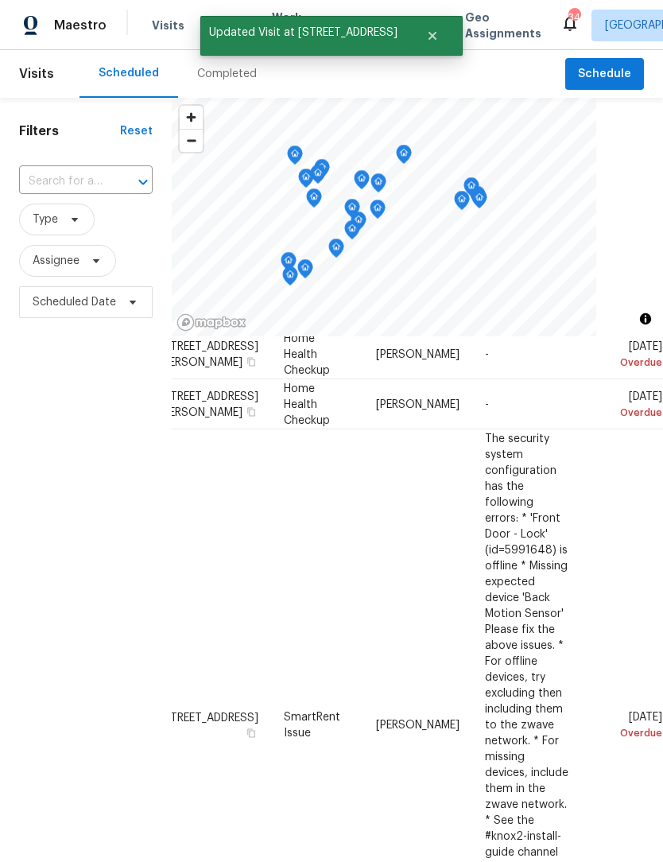
scroll to position [118, 141]
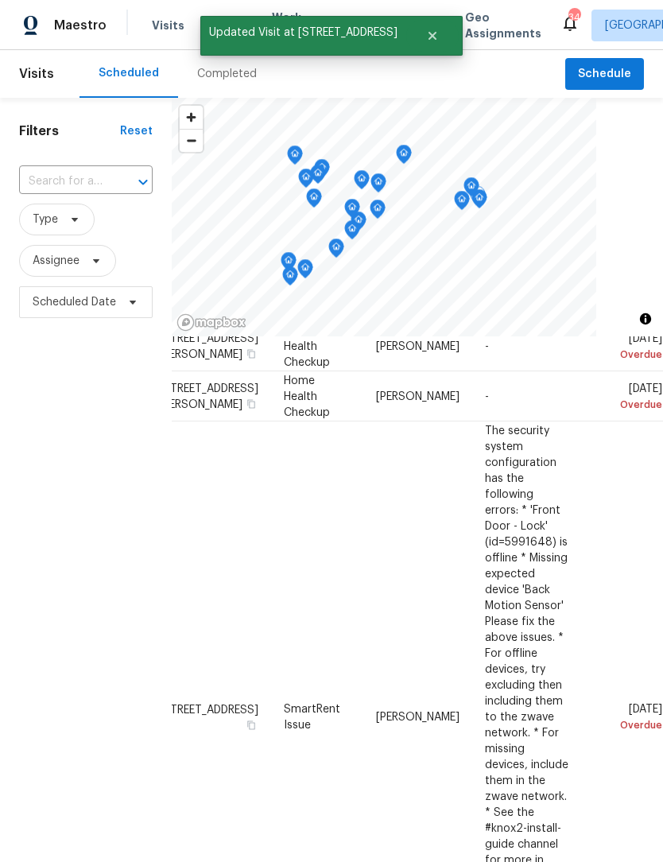
click at [0, 0] on icon at bounding box center [0, 0] width 0 height 0
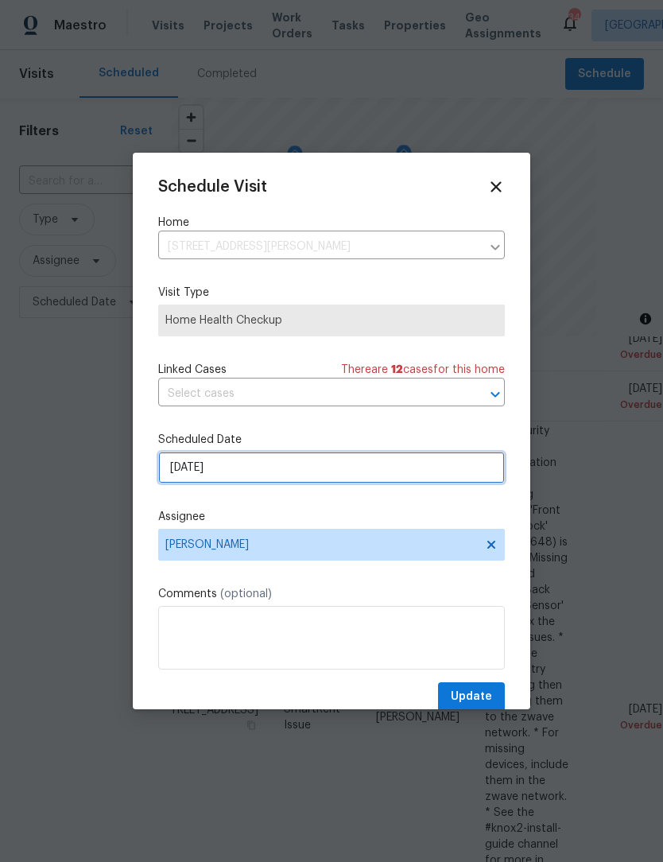
click at [263, 474] on input "9/22/2025" at bounding box center [331, 468] width 347 height 32
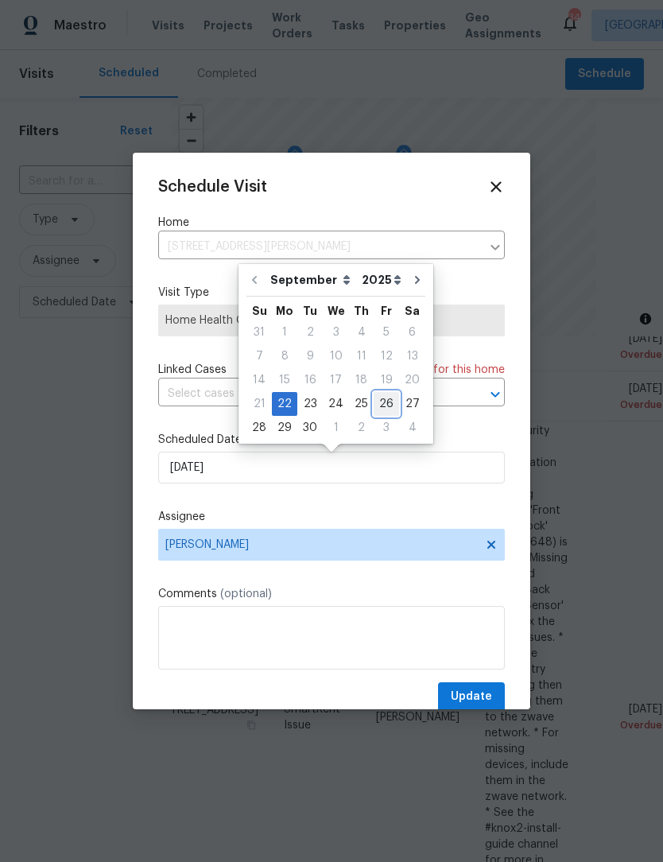
click at [380, 403] on div "26" at bounding box center [386, 404] width 25 height 22
type input "9/26/2025"
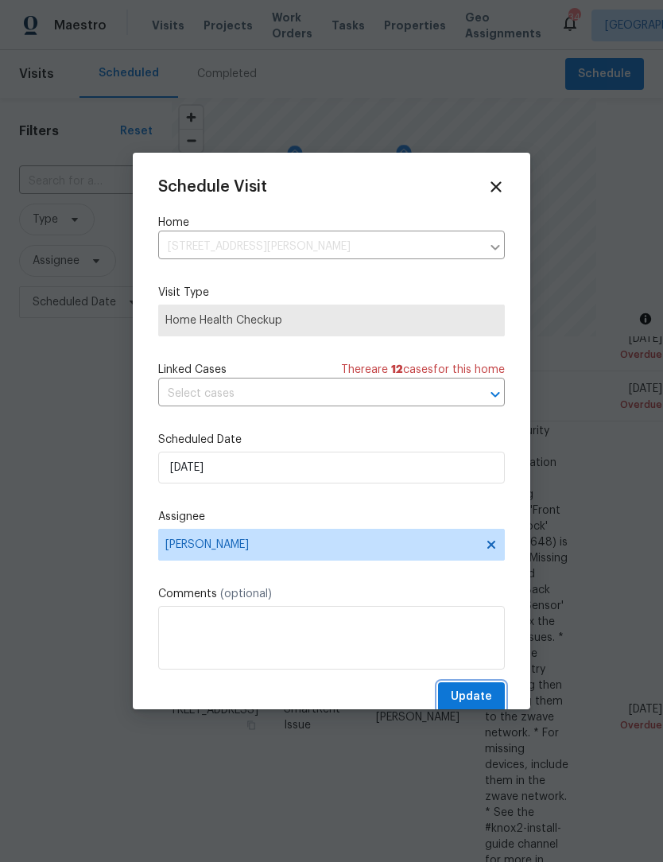
click at [477, 700] on span "Update" at bounding box center [471, 697] width 41 height 20
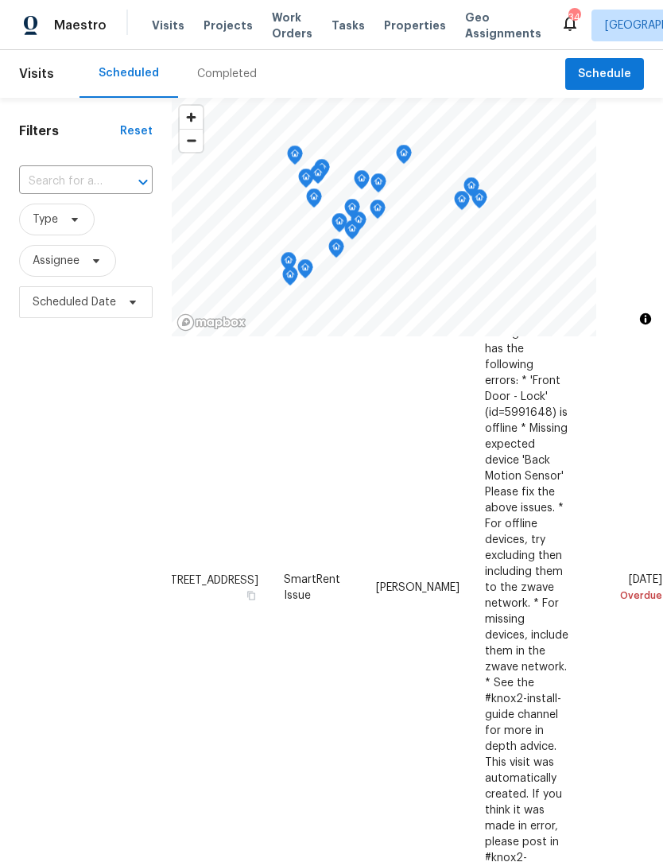
scroll to position [199, 141]
click at [0, 0] on icon at bounding box center [0, 0] width 0 height 0
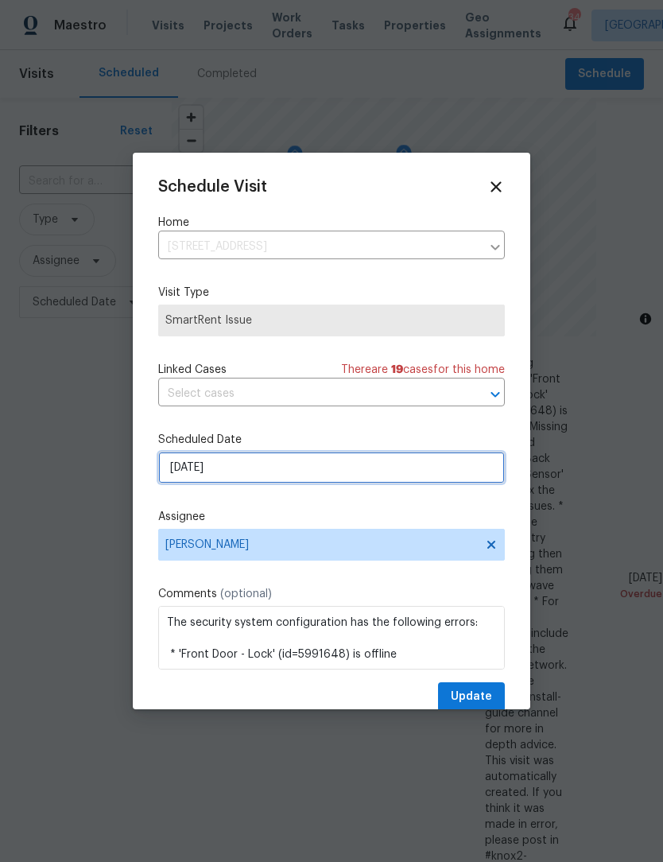
click at [264, 475] on input "9/23/2025" at bounding box center [331, 468] width 347 height 32
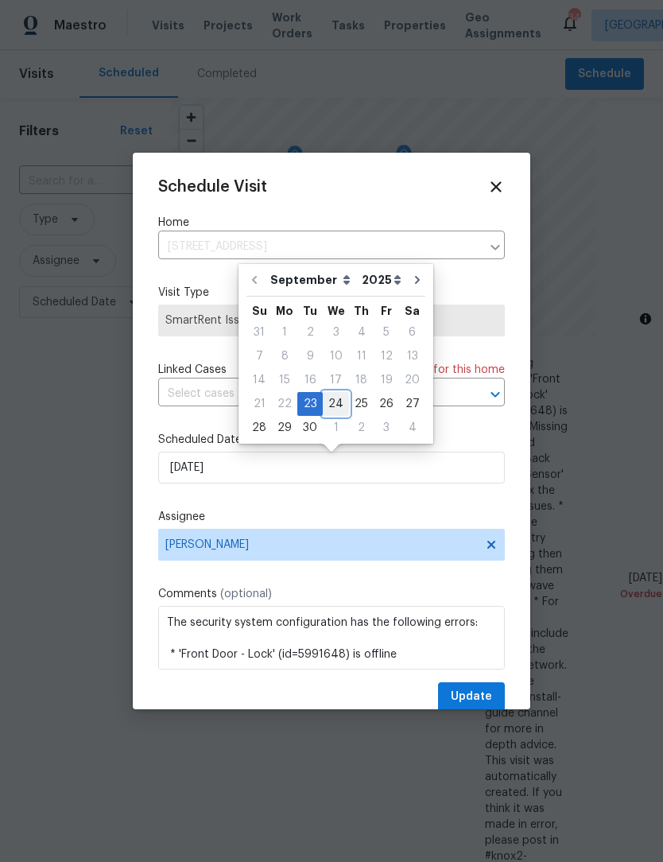
click at [342, 401] on div "24" at bounding box center [336, 404] width 26 height 22
type input "9/24/2025"
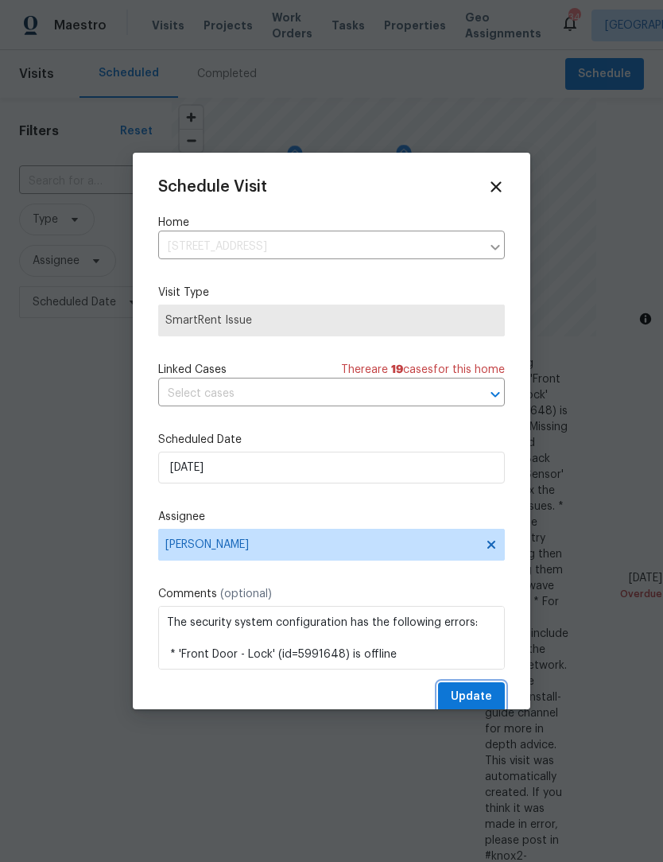
click at [487, 702] on span "Update" at bounding box center [471, 697] width 41 height 20
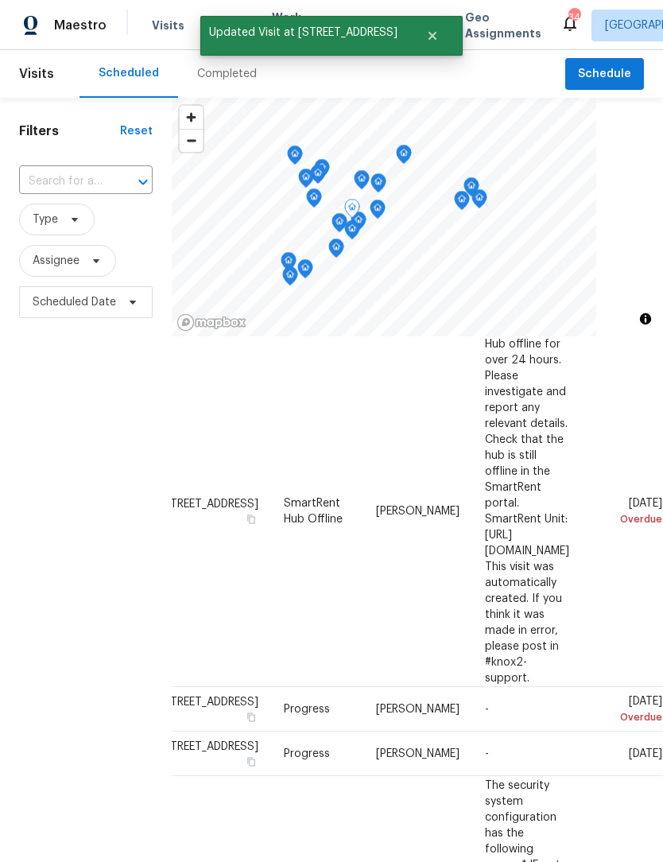
click at [0, 0] on icon at bounding box center [0, 0] width 0 height 0
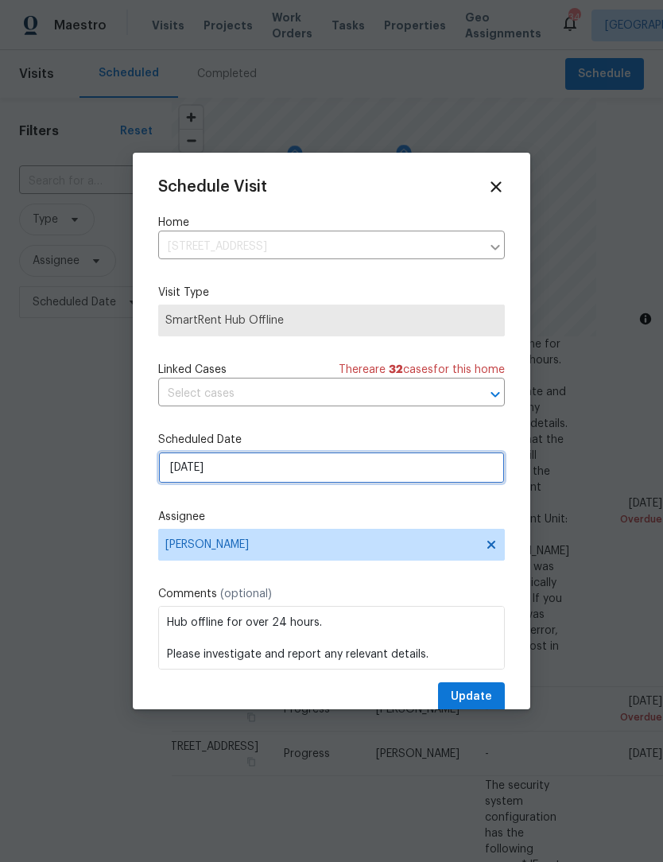
click at [287, 477] on input "[DATE]" at bounding box center [331, 468] width 347 height 32
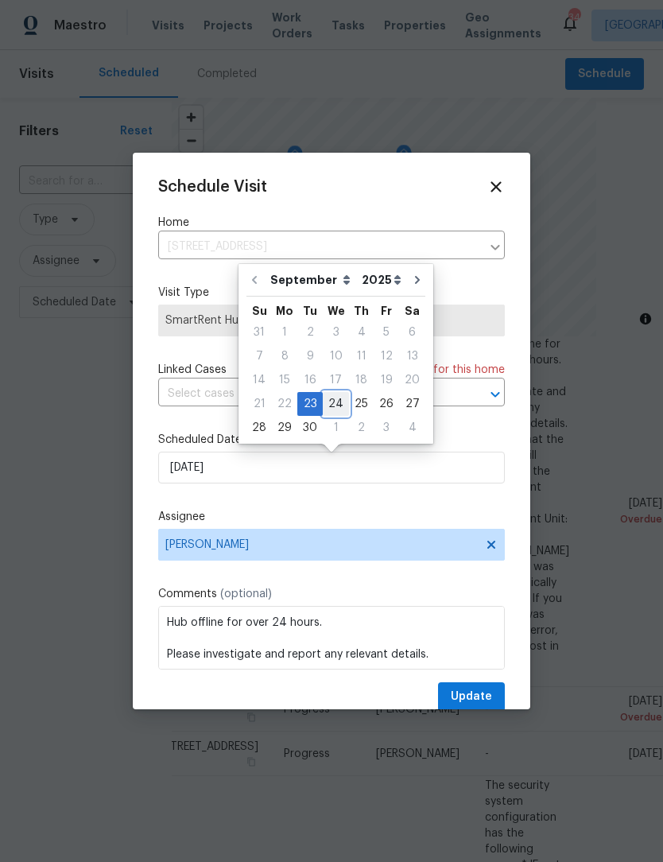
click at [336, 403] on div "24" at bounding box center [336, 404] width 26 height 22
type input "9/24/2025"
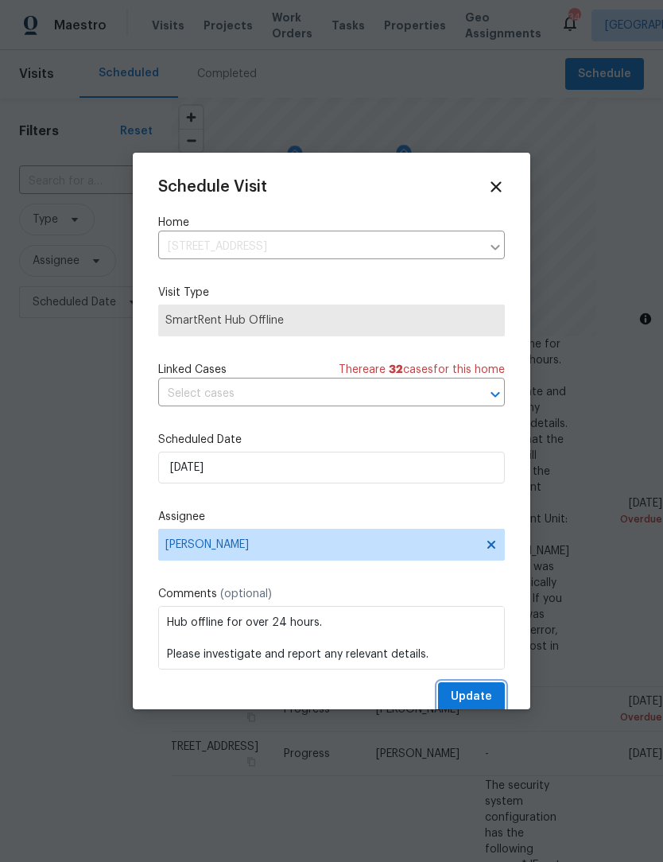
click at [480, 702] on span "Update" at bounding box center [471, 697] width 41 height 20
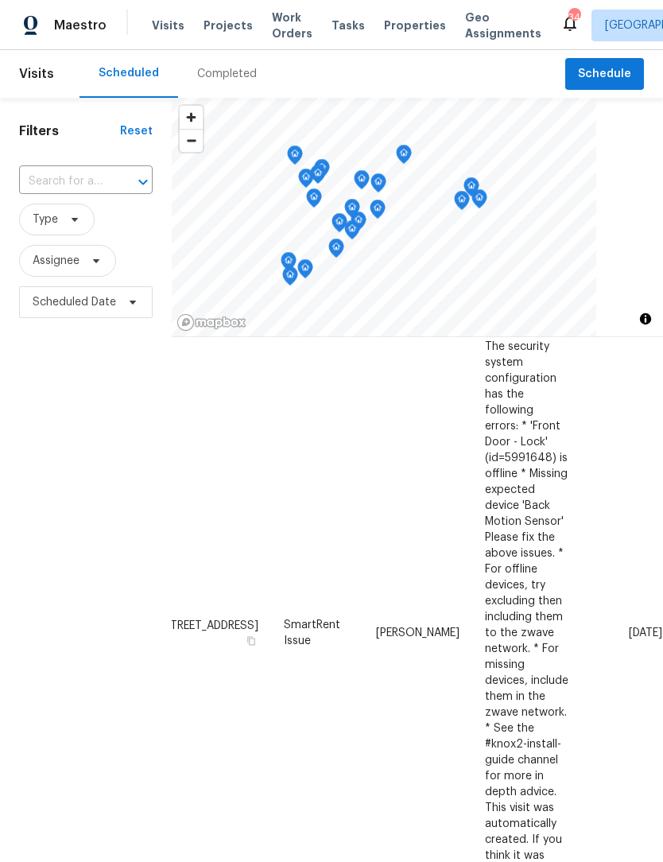
scroll to position [286, 141]
click at [0, 0] on icon at bounding box center [0, 0] width 0 height 0
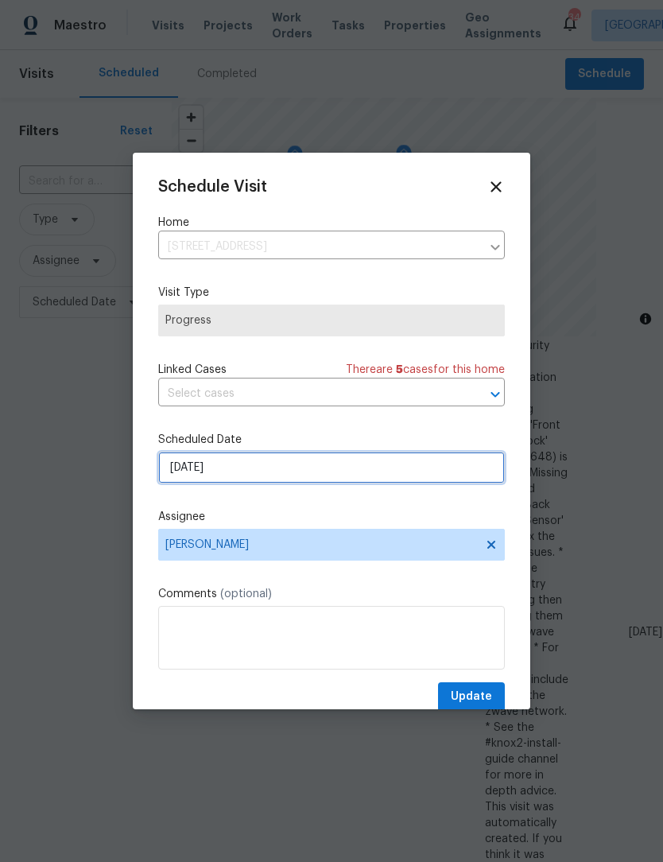
click at [291, 470] on input "[DATE]" at bounding box center [331, 468] width 347 height 32
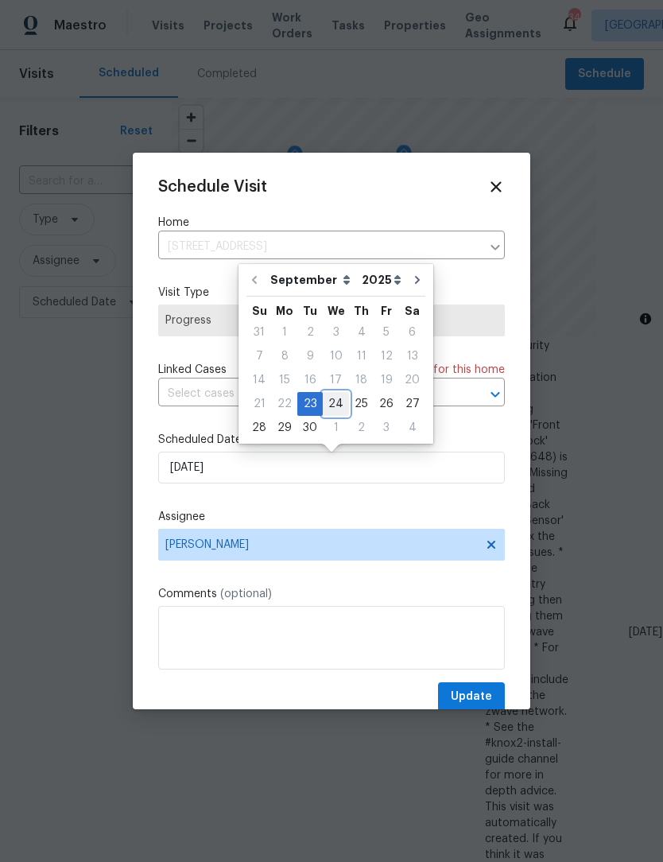
click at [339, 402] on div "24" at bounding box center [336, 404] width 26 height 22
type input "9/24/2025"
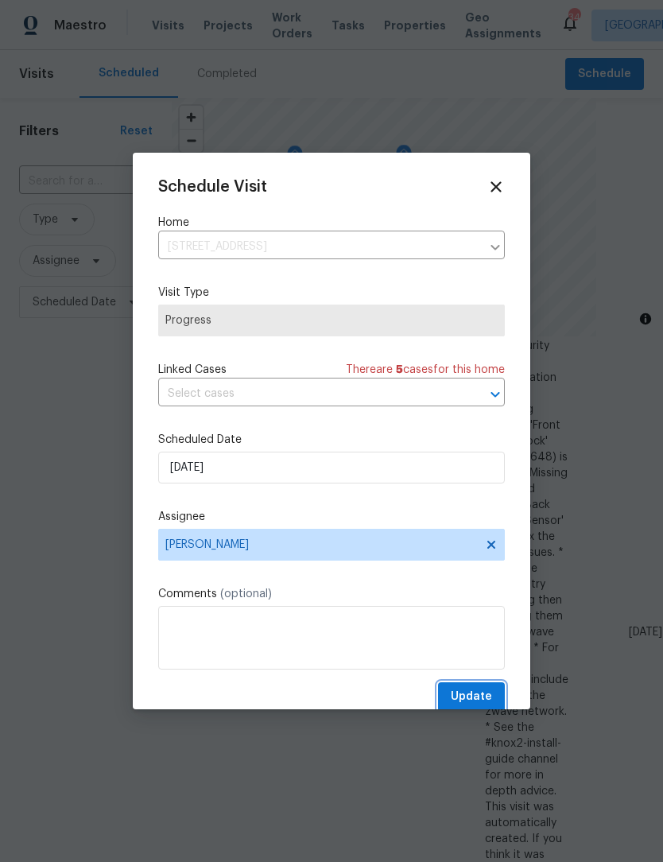
click at [486, 707] on span "Update" at bounding box center [471, 697] width 41 height 20
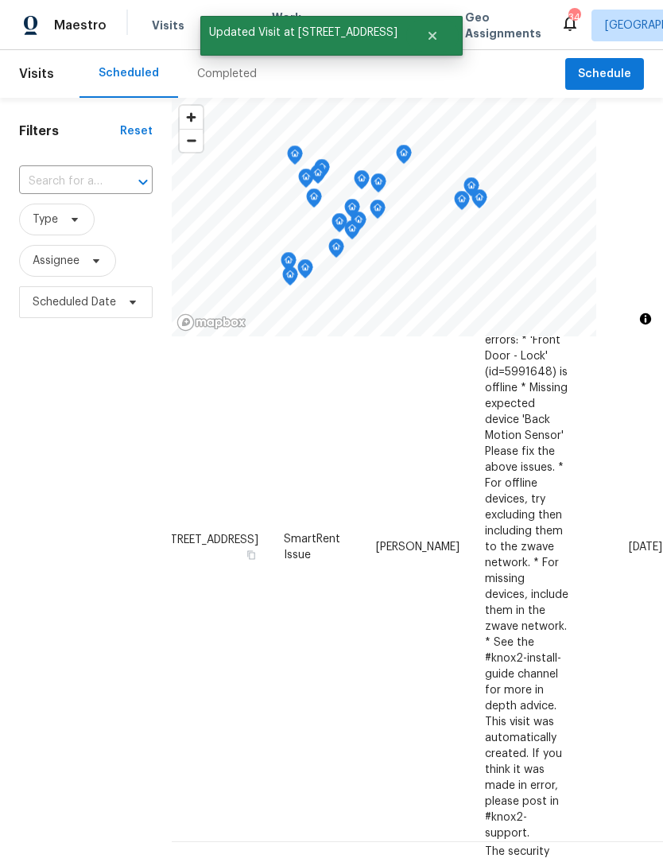
scroll to position [306, 51]
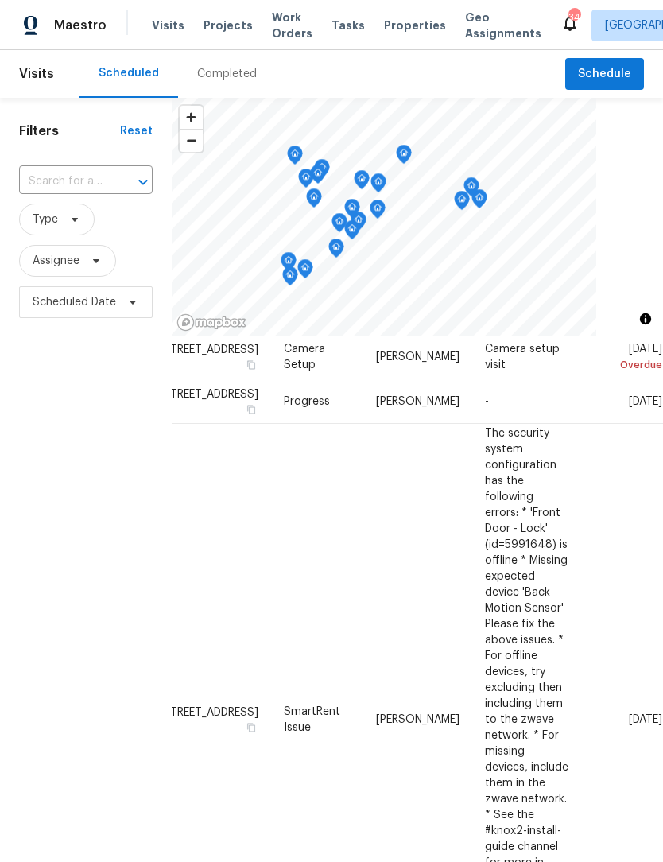
scroll to position [154, 141]
click at [0, 0] on icon at bounding box center [0, 0] width 0 height 0
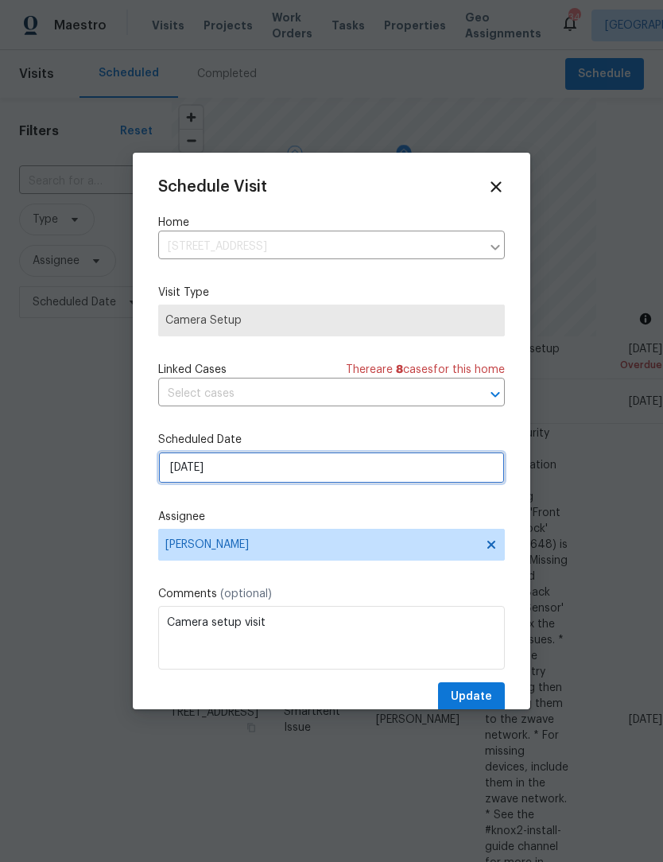
click at [250, 473] on input "[DATE]" at bounding box center [331, 468] width 347 height 32
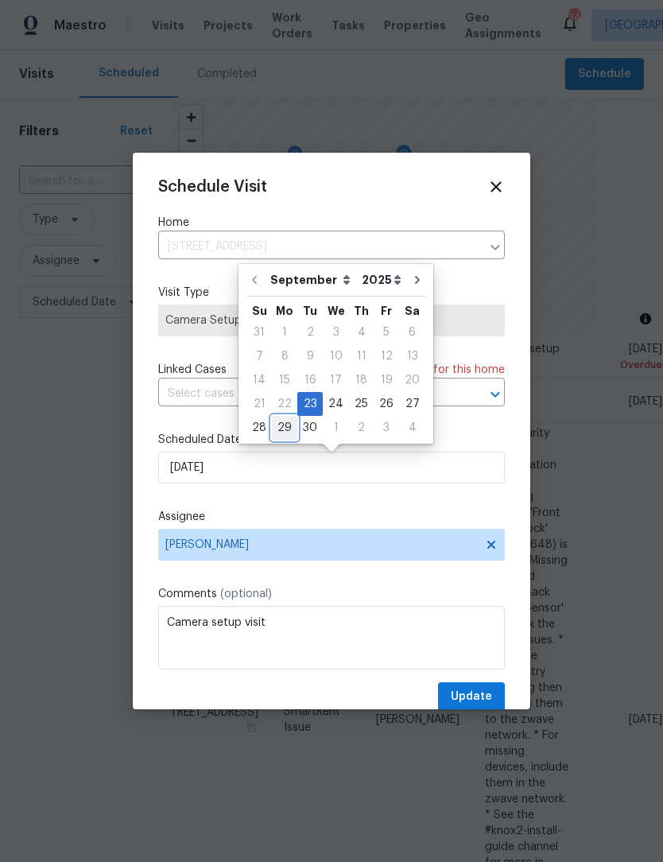
click at [286, 428] on div "29" at bounding box center [284, 428] width 25 height 22
type input "[DATE]"
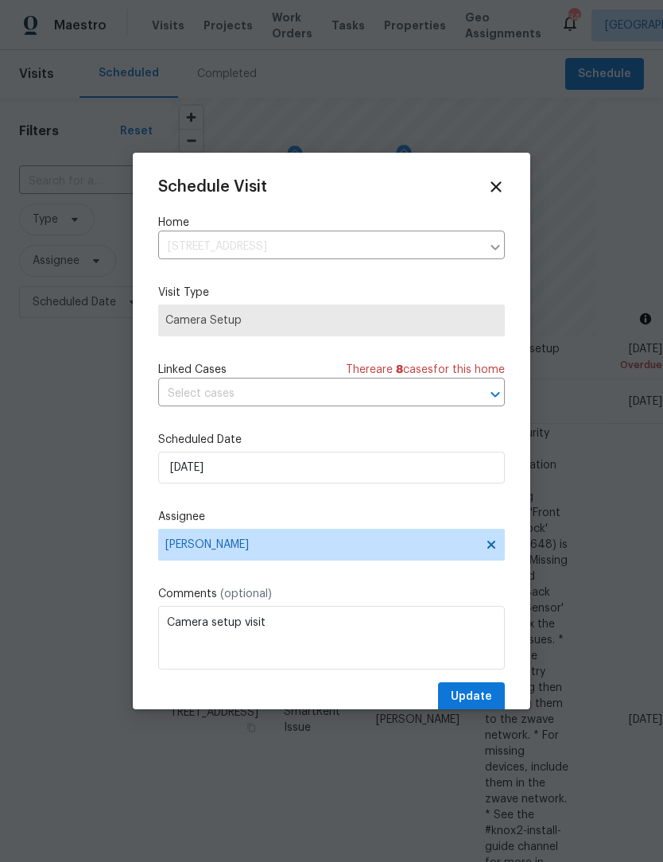
click at [492, 698] on span "Update" at bounding box center [471, 697] width 41 height 20
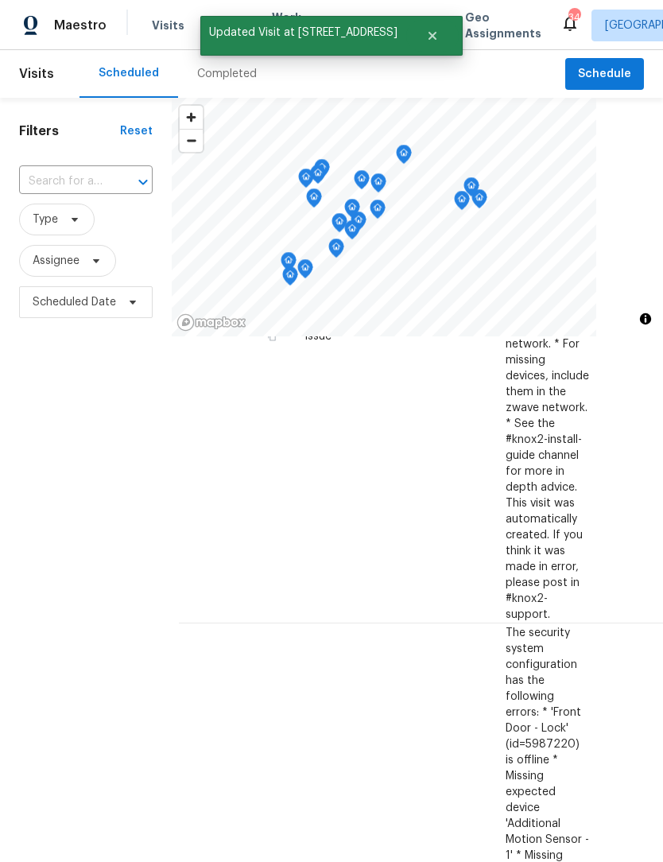
scroll to position [500, 13]
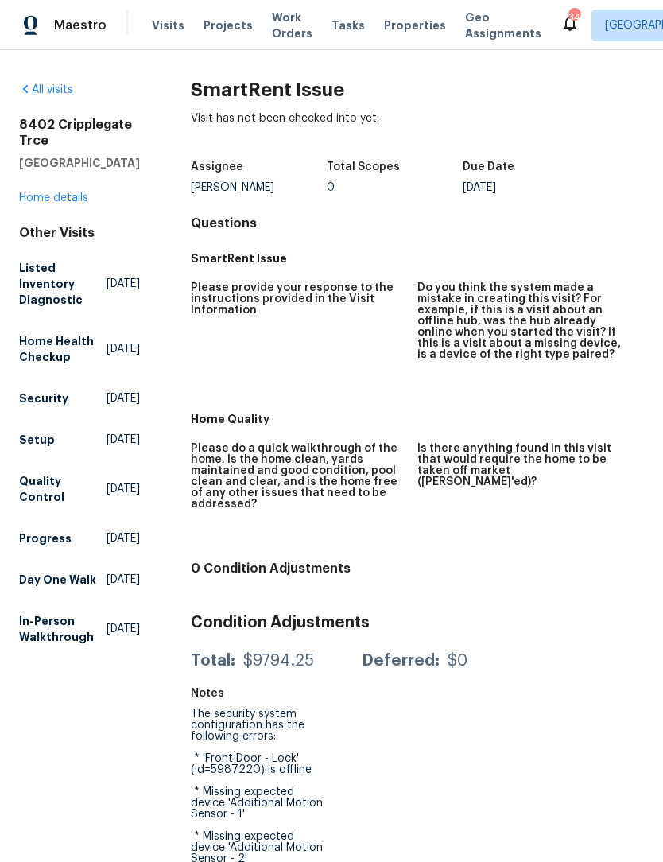
click at [84, 26] on span "Maestro" at bounding box center [80, 26] width 53 height 16
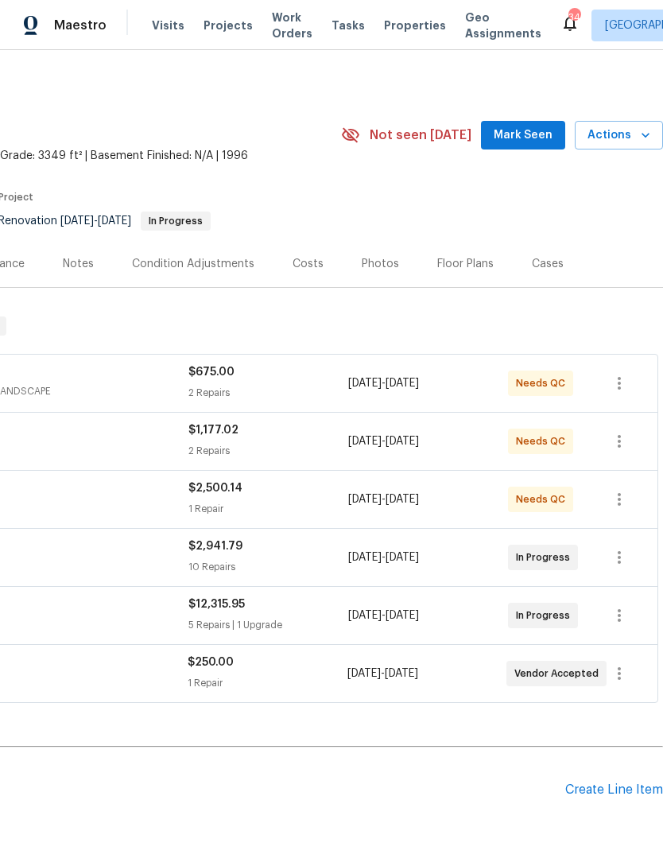
scroll to position [1, 235]
click at [526, 130] on span "Mark Seen" at bounding box center [523, 136] width 59 height 20
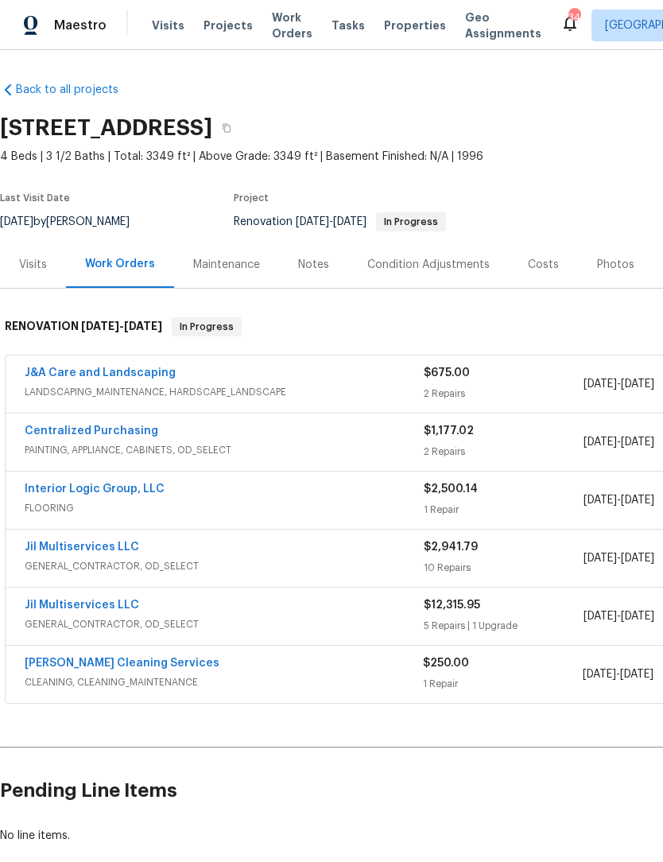
scroll to position [0, 0]
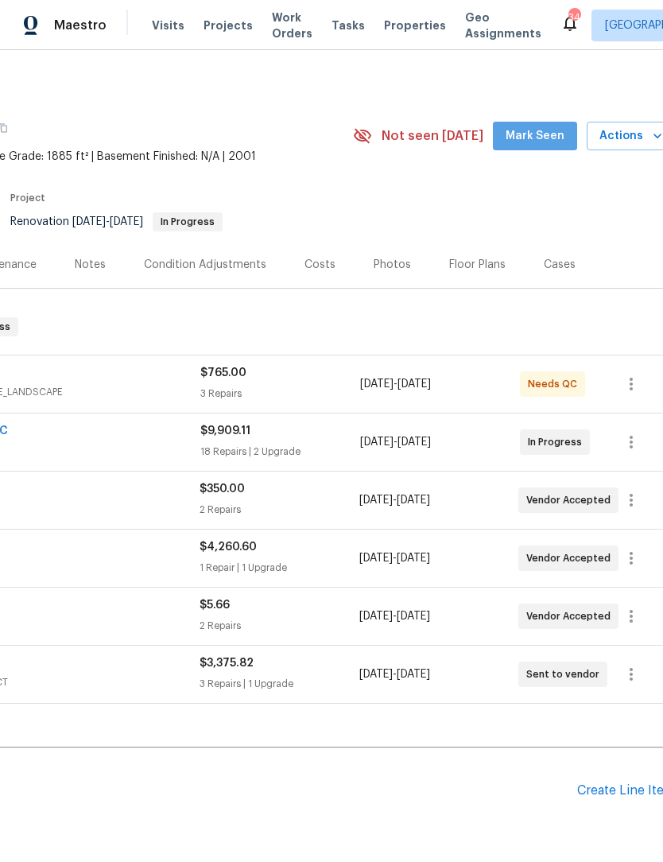
scroll to position [0, 224]
click at [537, 137] on span "Mark Seen" at bounding box center [535, 136] width 59 height 20
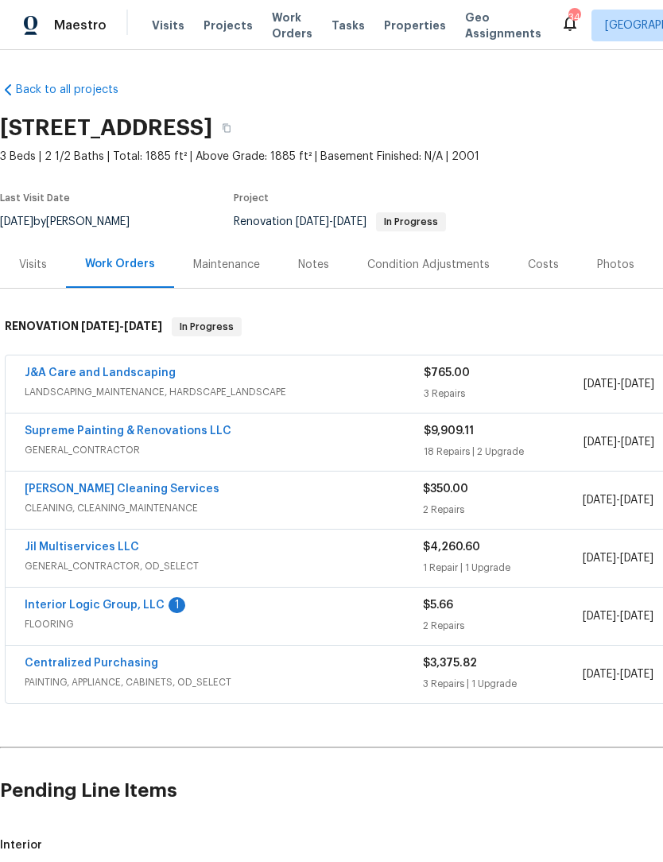
scroll to position [0, 0]
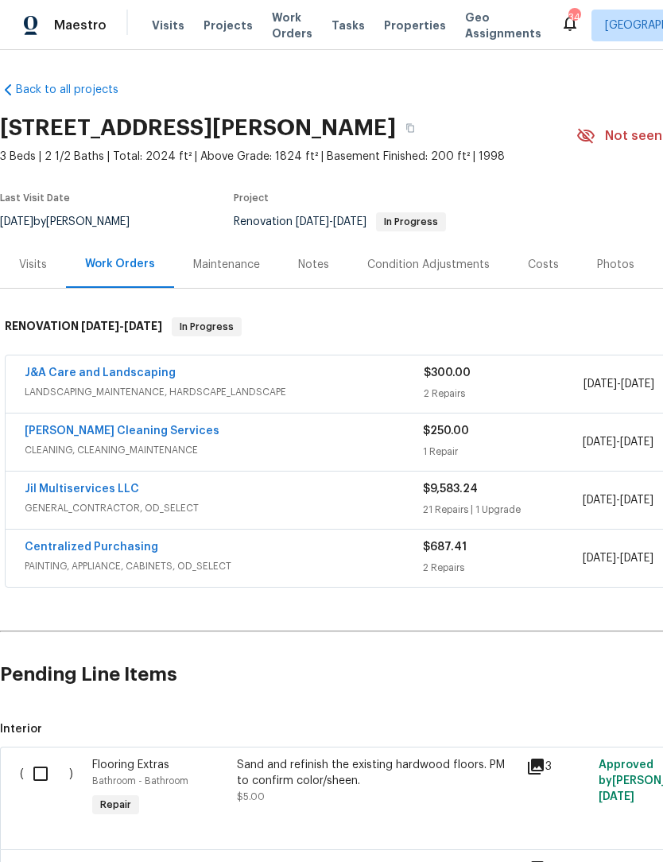
click at [98, 492] on link "Jil Multiservices LLC" at bounding box center [82, 489] width 115 height 11
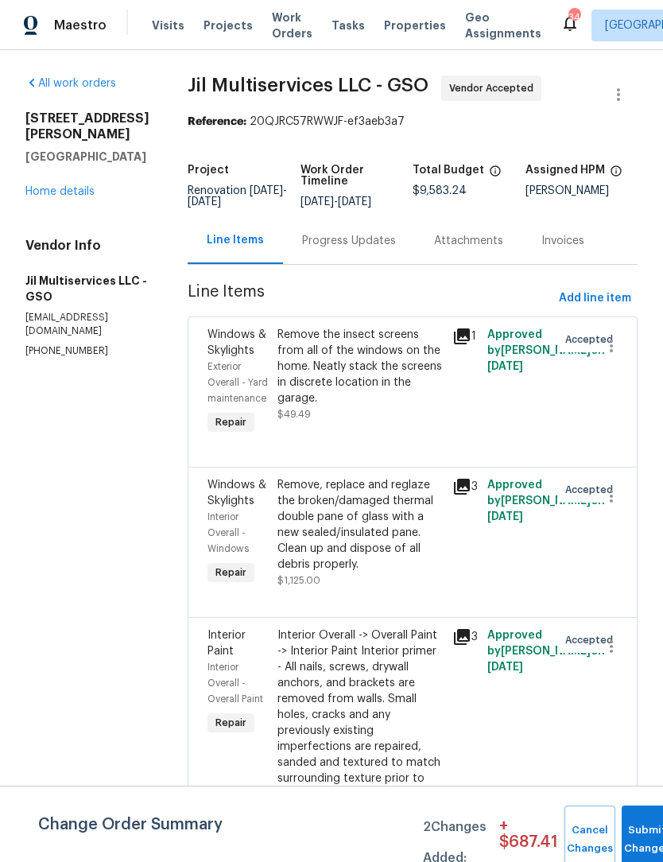
click at [358, 249] on div "Progress Updates" at bounding box center [349, 241] width 94 height 16
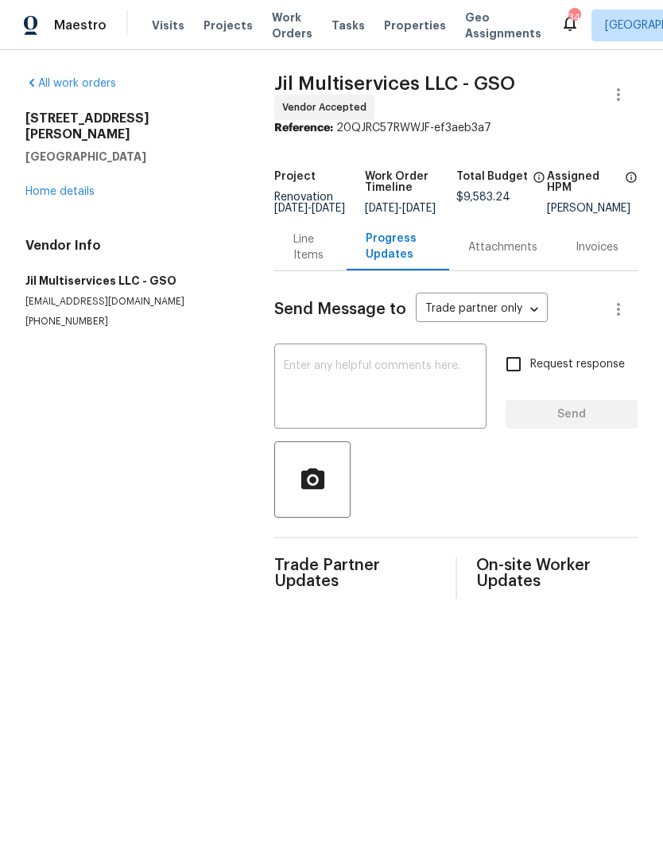
click at [309, 394] on textarea at bounding box center [380, 388] width 193 height 56
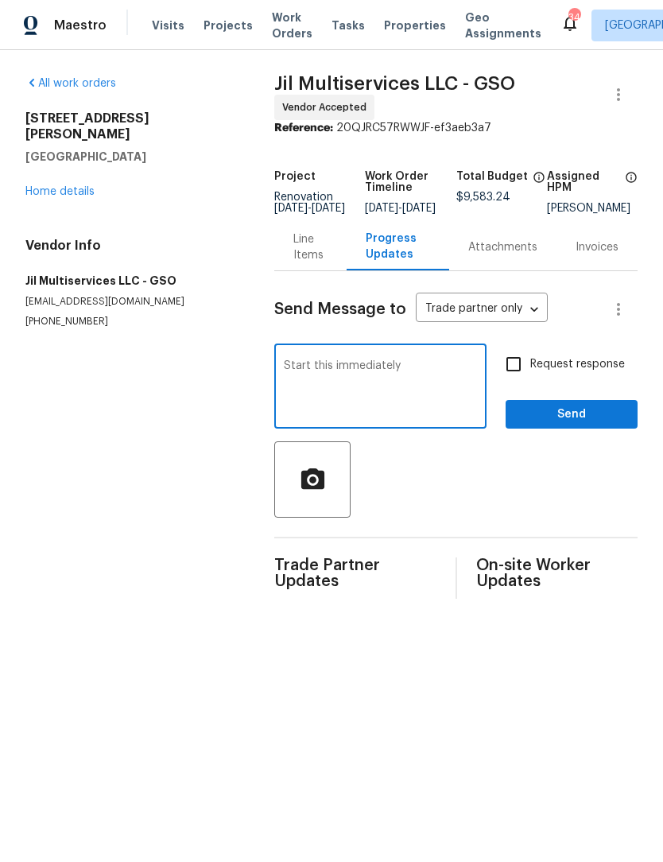
click at [274, 380] on div "Start this immediately x ​" at bounding box center [380, 388] width 212 height 81
click at [284, 377] on textarea "Start this immediately" at bounding box center [380, 388] width 193 height 56
type textarea "We are ready to Start this immediately"
click at [519, 381] on input "Request response" at bounding box center [513, 364] width 33 height 33
checkbox input "true"
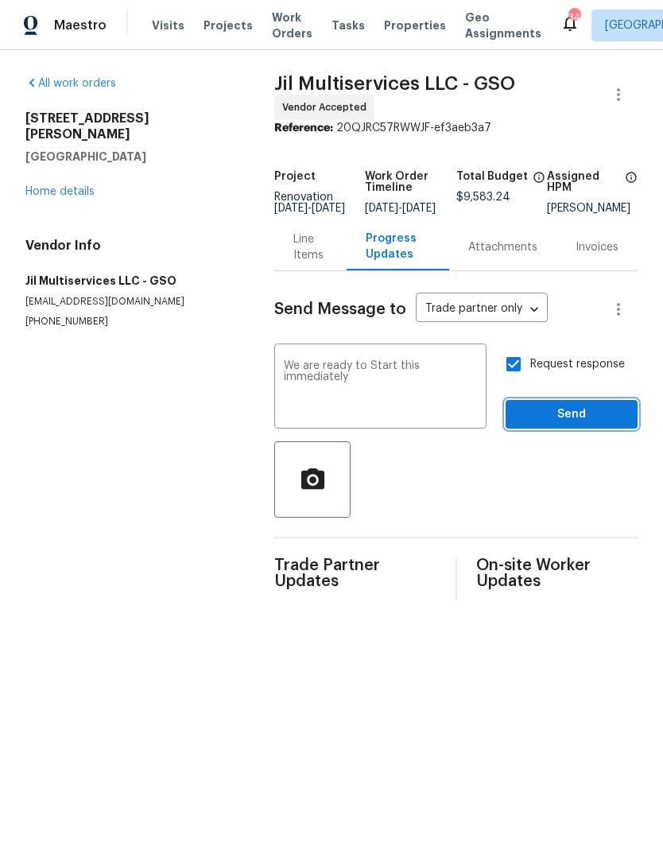
click at [571, 425] on span "Send" at bounding box center [572, 415] width 107 height 20
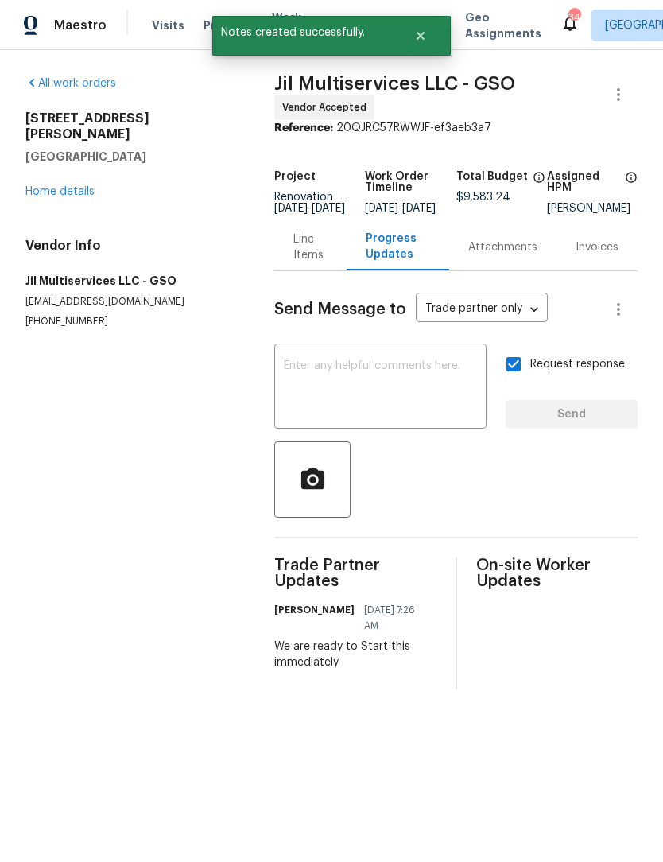
click at [41, 186] on link "Home details" at bounding box center [59, 191] width 69 height 11
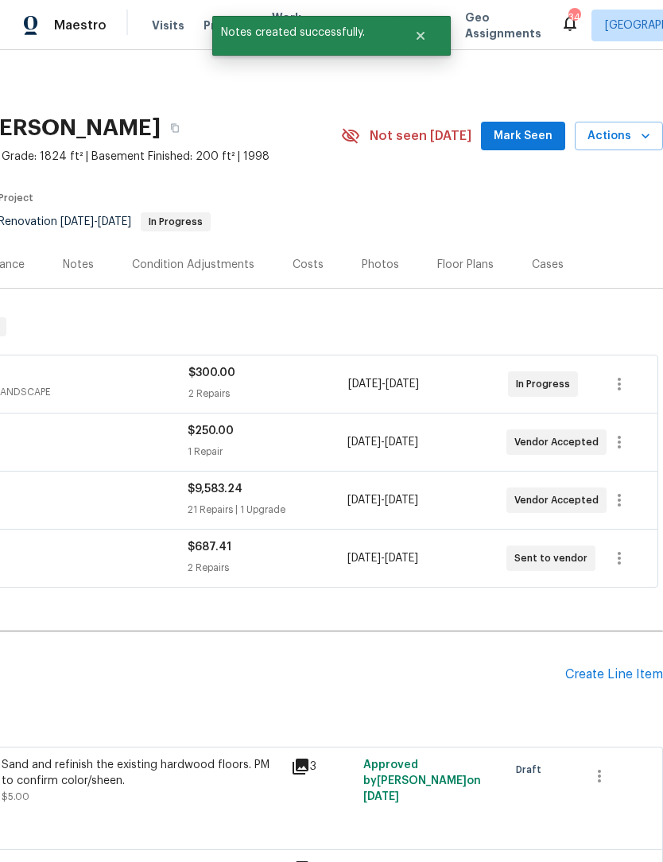
scroll to position [0, 235]
click at [524, 131] on span "Mark Seen" at bounding box center [523, 136] width 59 height 20
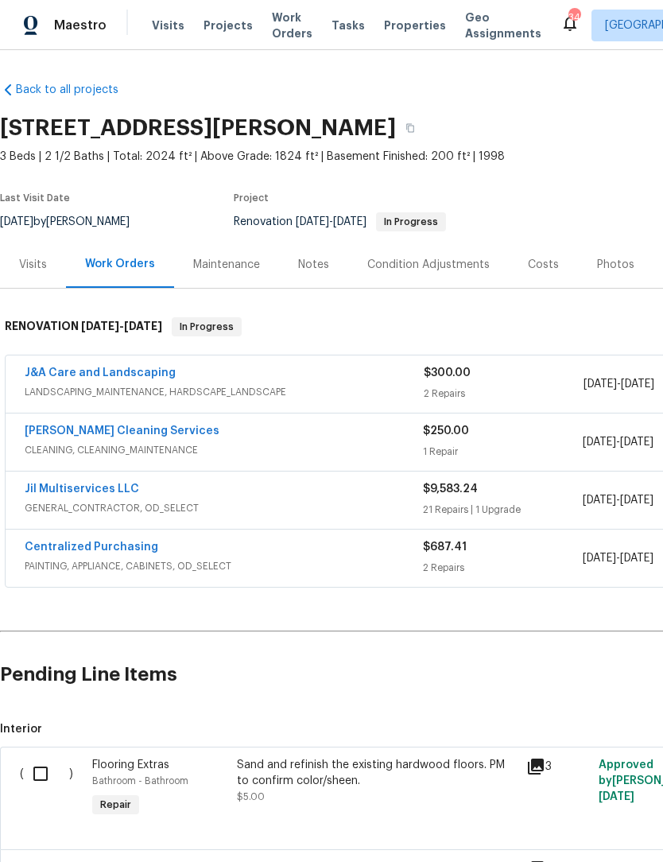
scroll to position [0, 0]
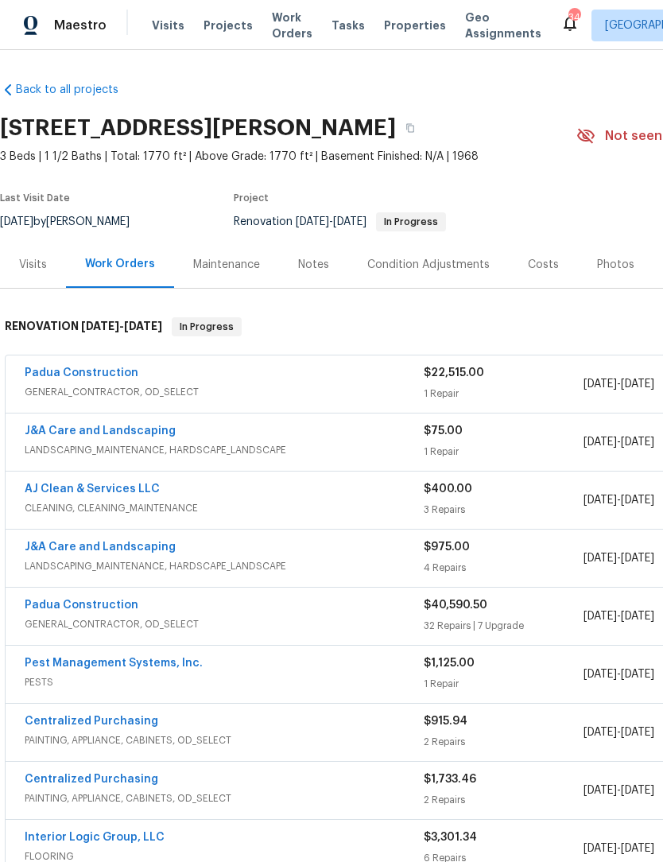
click at [100, 378] on link "Padua Construction" at bounding box center [82, 373] width 114 height 11
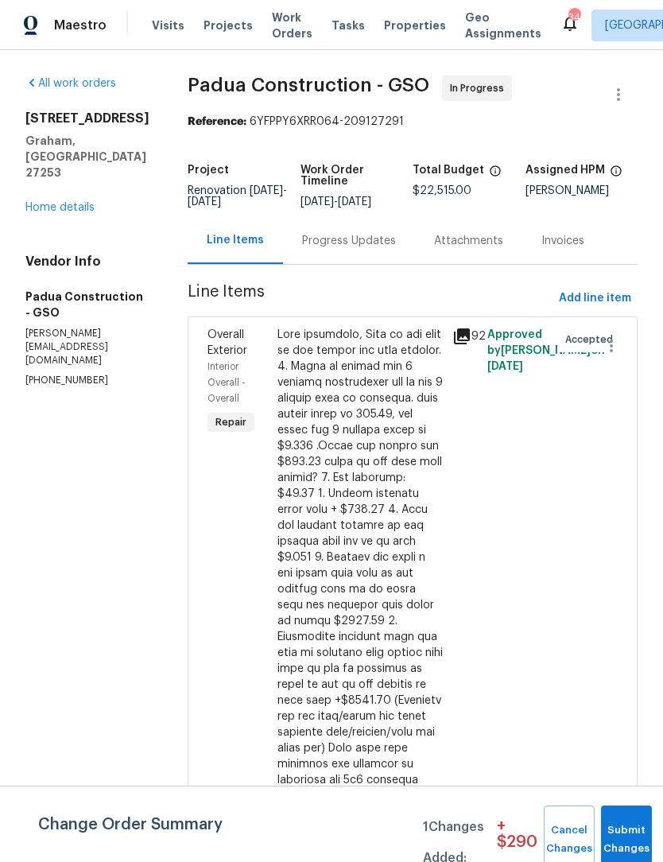
click at [13, 143] on div "All work orders 516 Wentworth Dr Graham, NC 27253 Home details Vendor Info Padu…" at bounding box center [331, 838] width 663 height 1576
click at [16, 390] on div "All work orders 516 Wentworth Dr Graham, NC 27253 Home details Vendor Info Padu…" at bounding box center [331, 838] width 663 height 1576
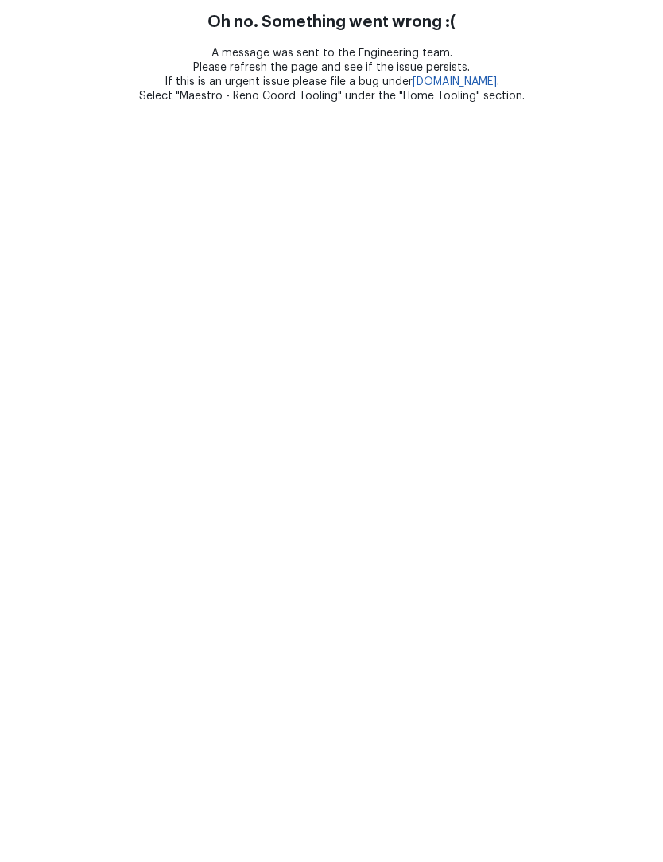
click at [169, 2] on html "Oh no. Something went wrong :( A message was sent to the Engineering team. Plea…" at bounding box center [331, 51] width 663 height 103
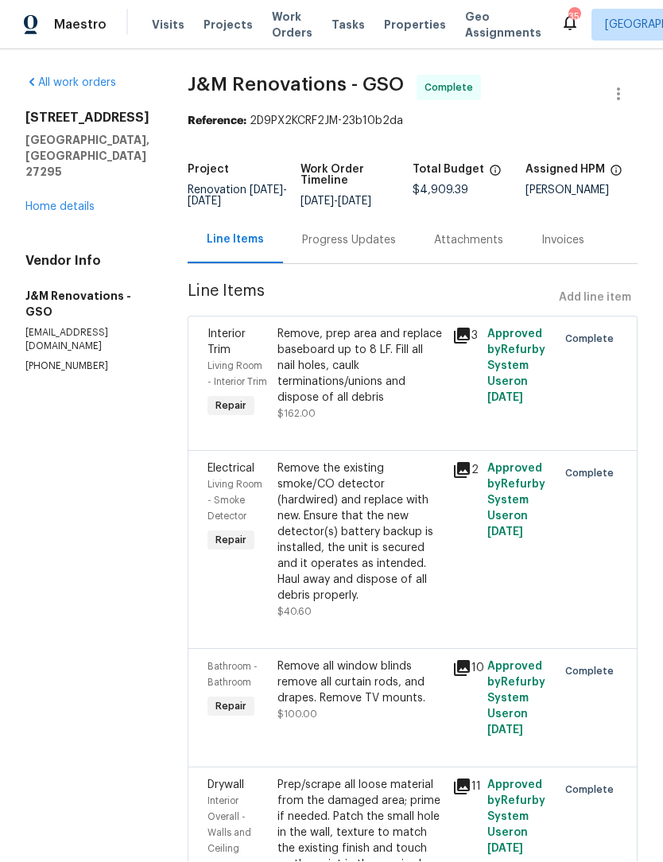
scroll to position [1, 0]
click at [390, 23] on span "Properties" at bounding box center [415, 26] width 62 height 16
